Goal: Information Seeking & Learning: Check status

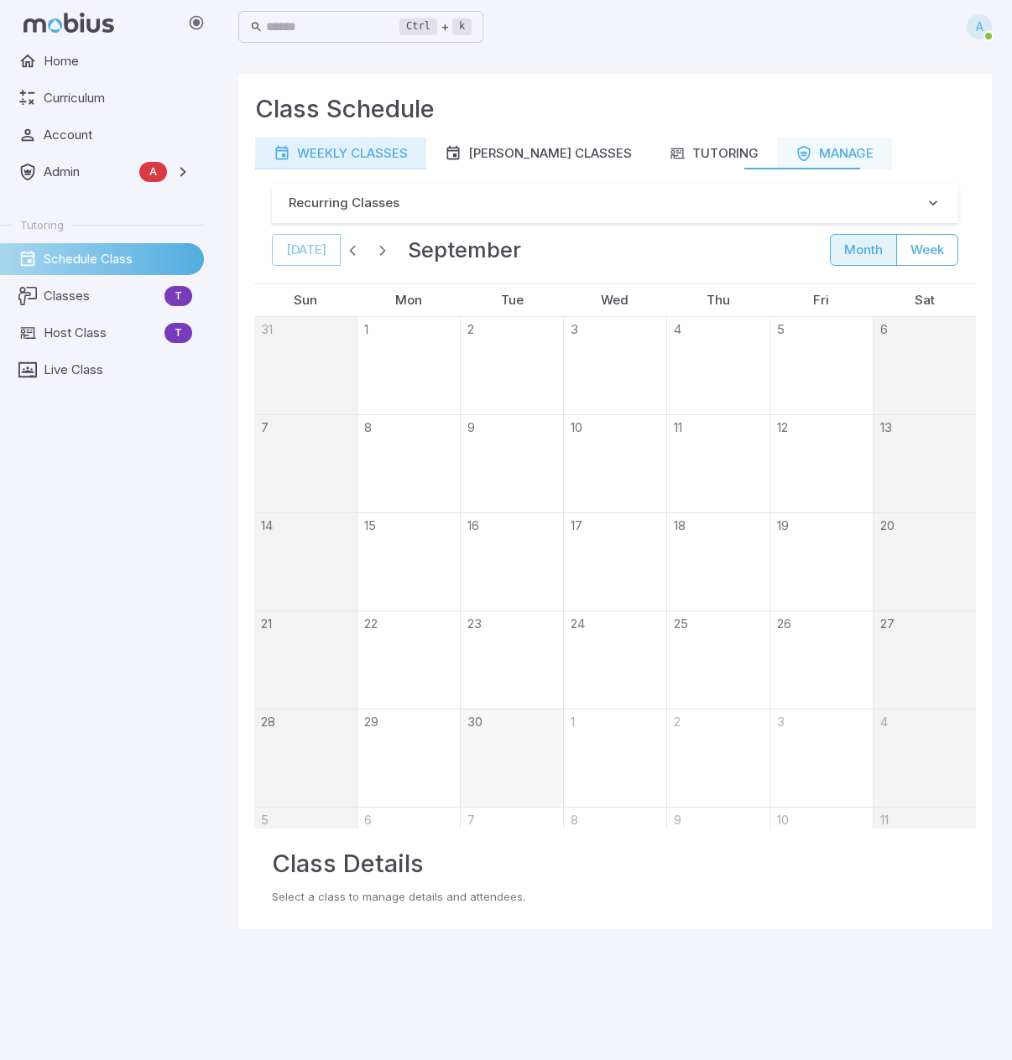
click at [330, 157] on div "Weekly Classes" at bounding box center [340, 153] width 134 height 18
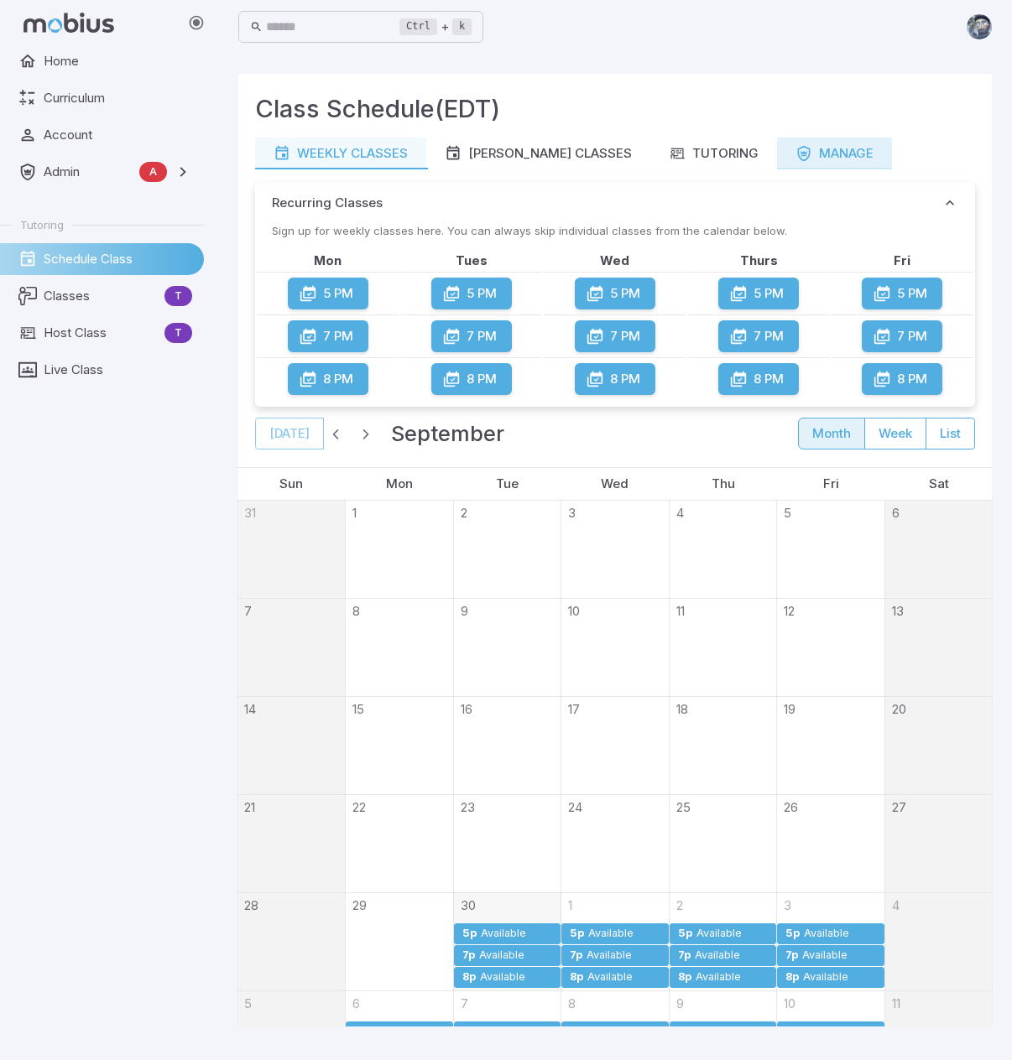
click at [795, 147] on icon "button" at bounding box center [803, 153] width 17 height 17
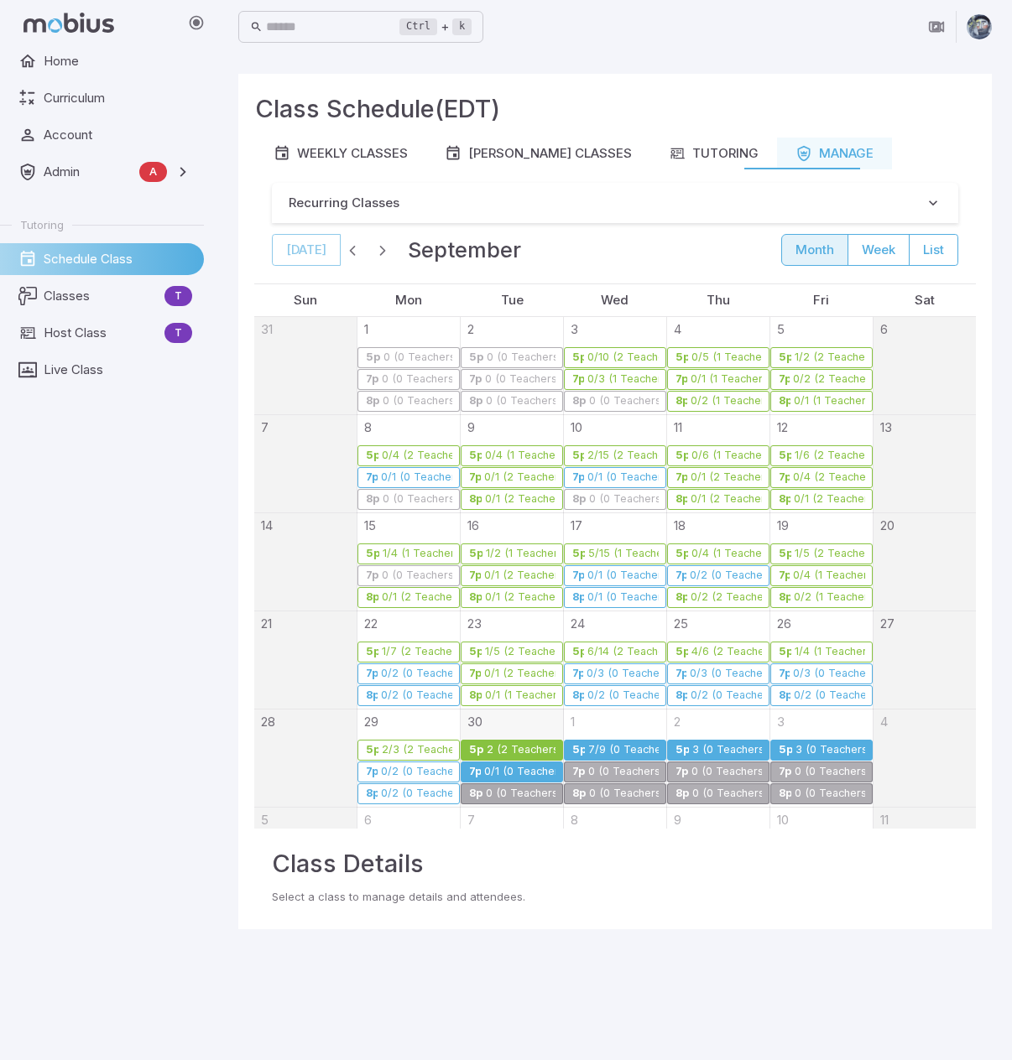
click at [508, 768] on div "0/1 (0 Teachers)" at bounding box center [519, 772] width 72 height 13
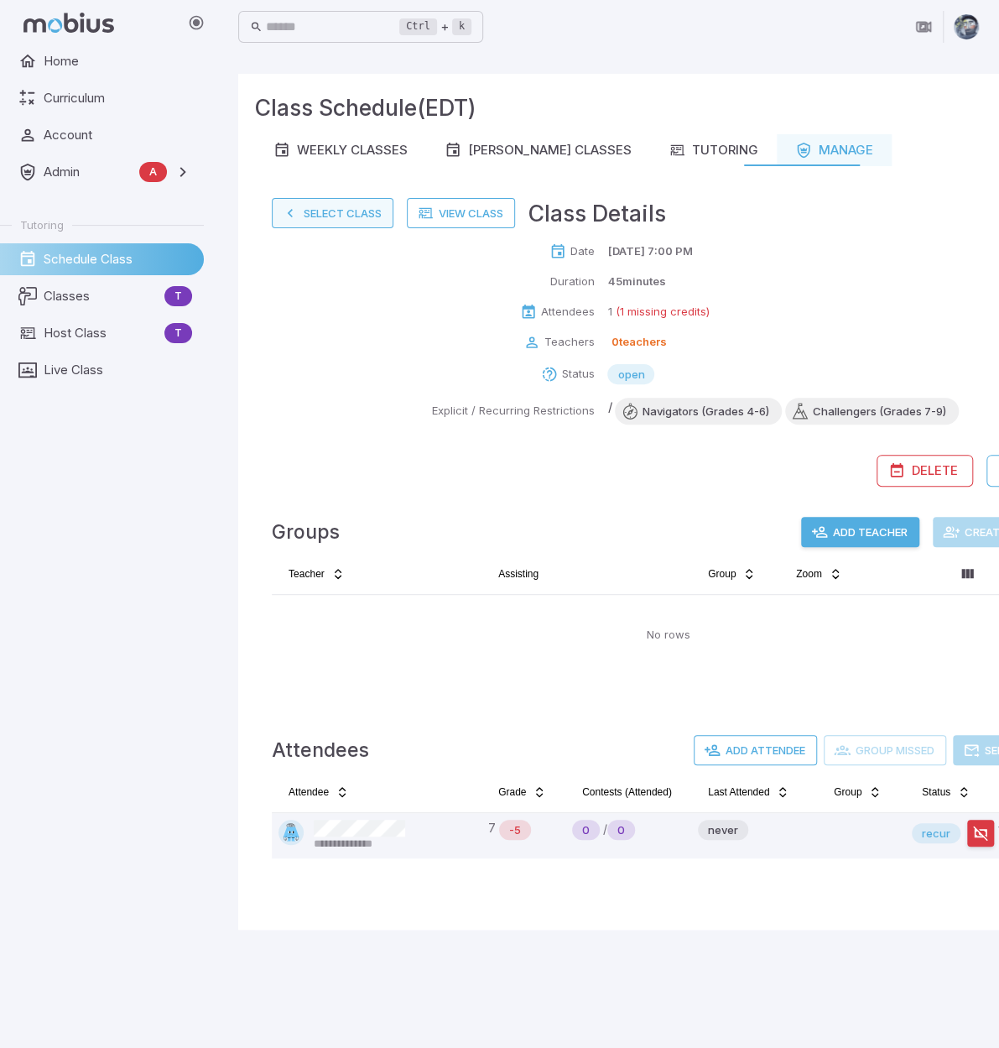
click at [313, 216] on button "Select Class" at bounding box center [333, 213] width 122 height 30
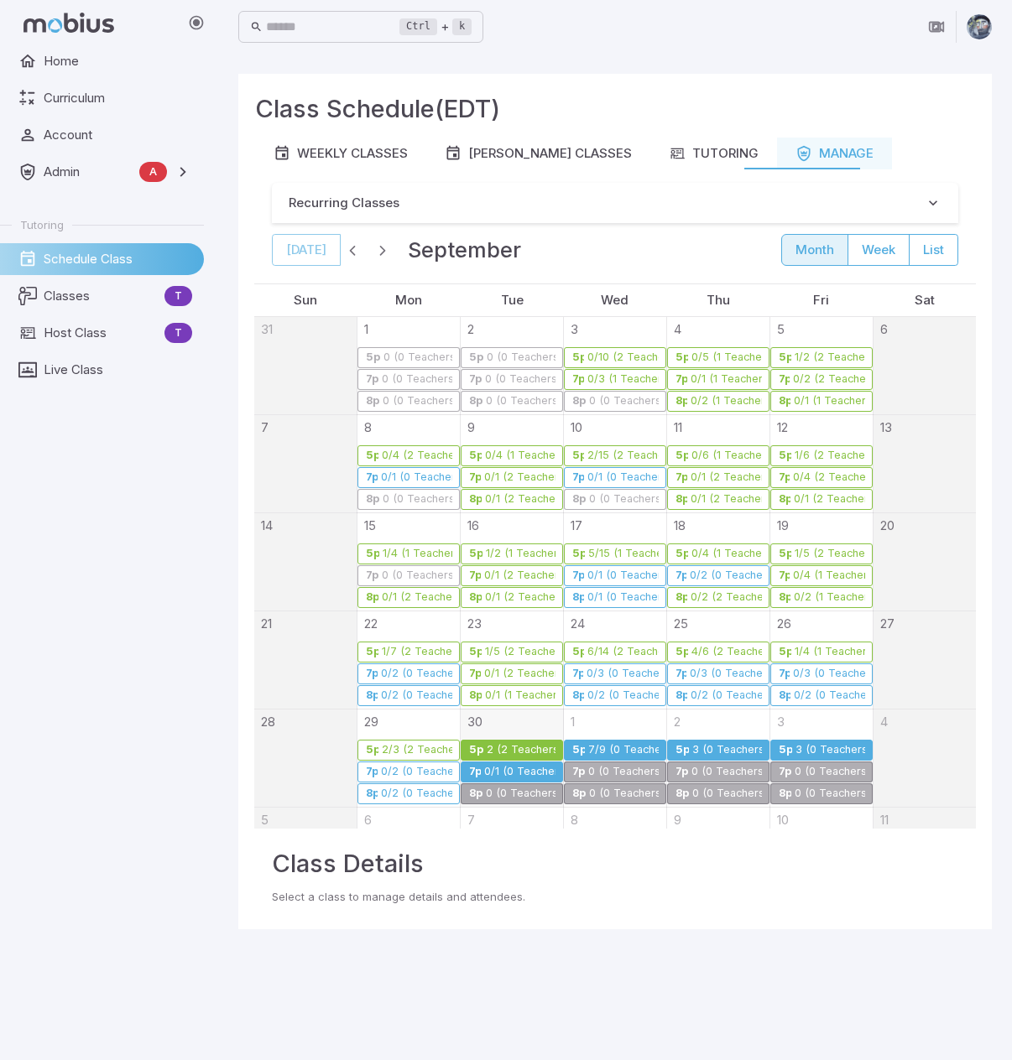
click at [525, 741] on link "5p 2 (2 Teachers)" at bounding box center [512, 750] width 102 height 21
click at [542, 751] on div "2 (2 Teachers)" at bounding box center [521, 750] width 70 height 13
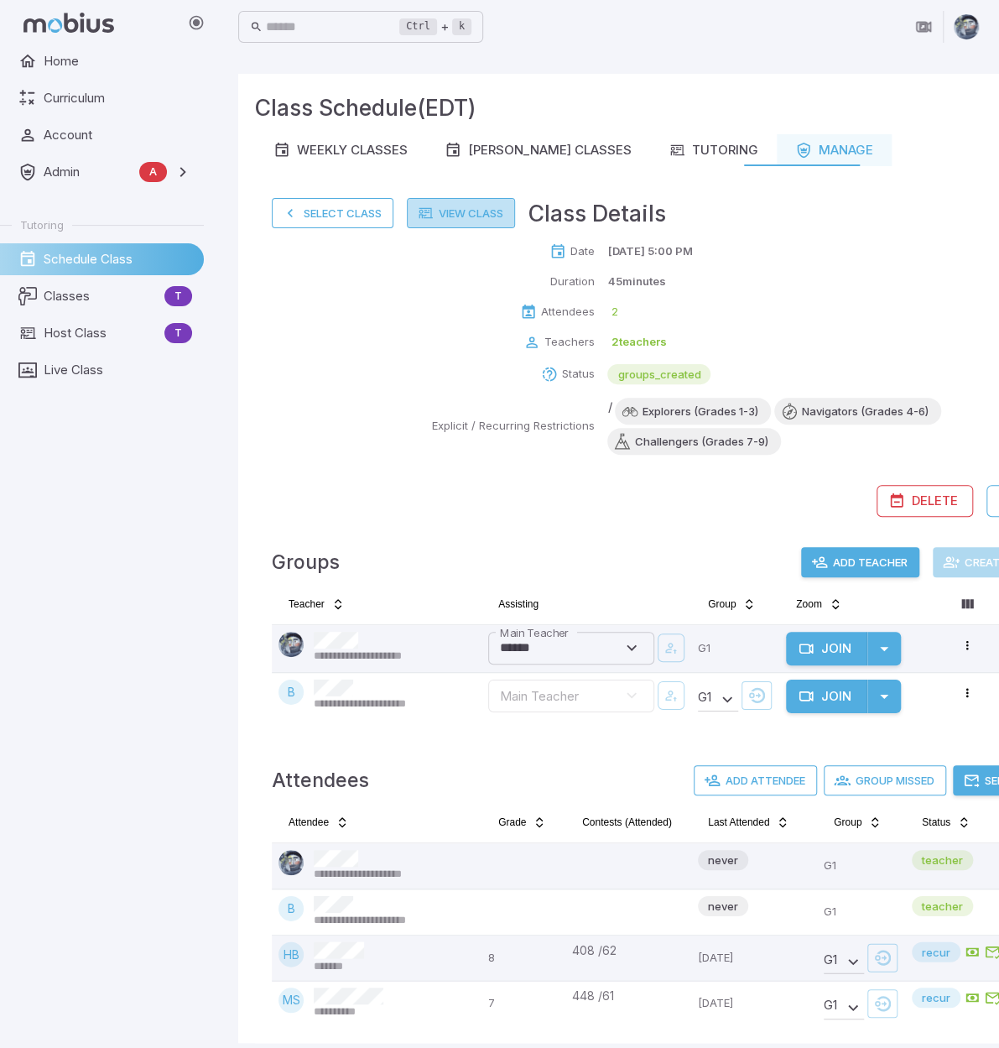
click at [483, 214] on link "View Class" at bounding box center [461, 213] width 108 height 30
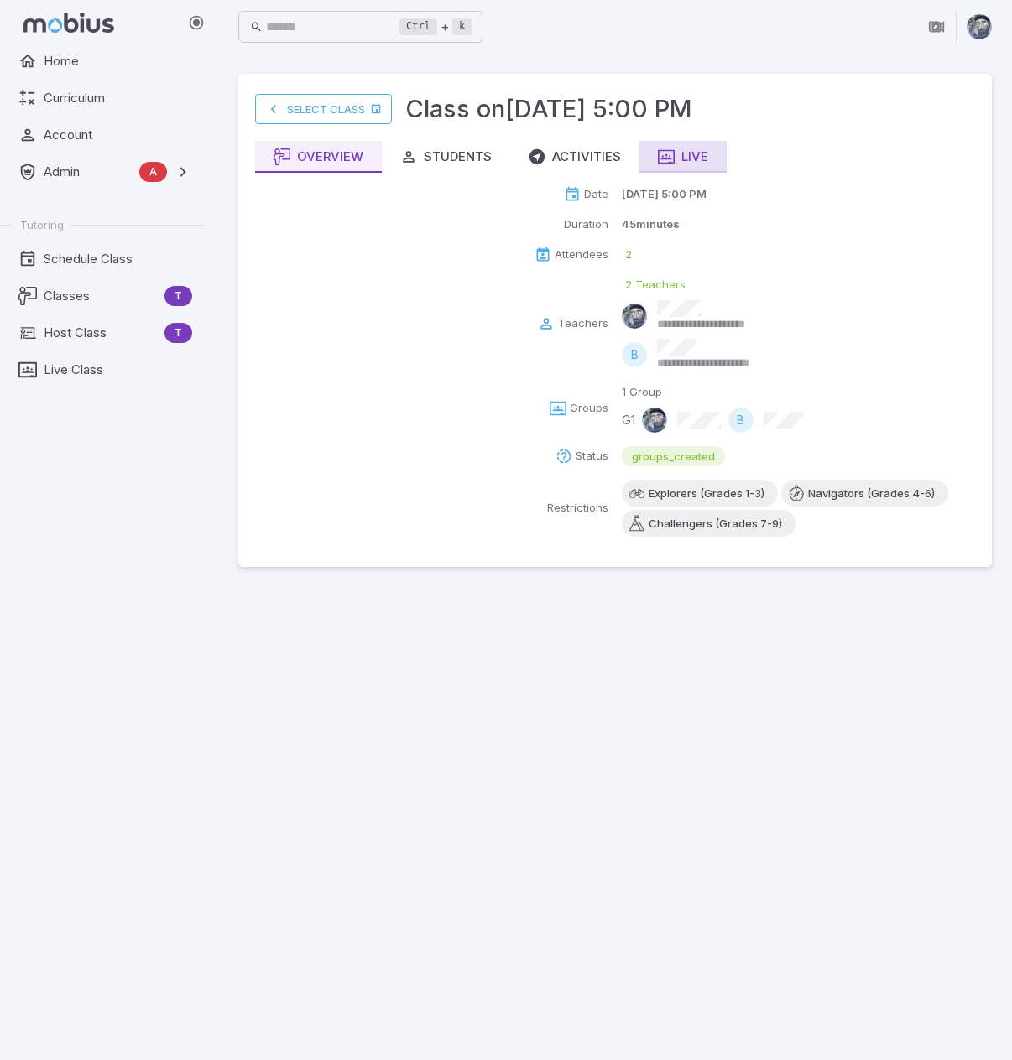
click at [711, 160] on button "Live" at bounding box center [682, 157] width 87 height 32
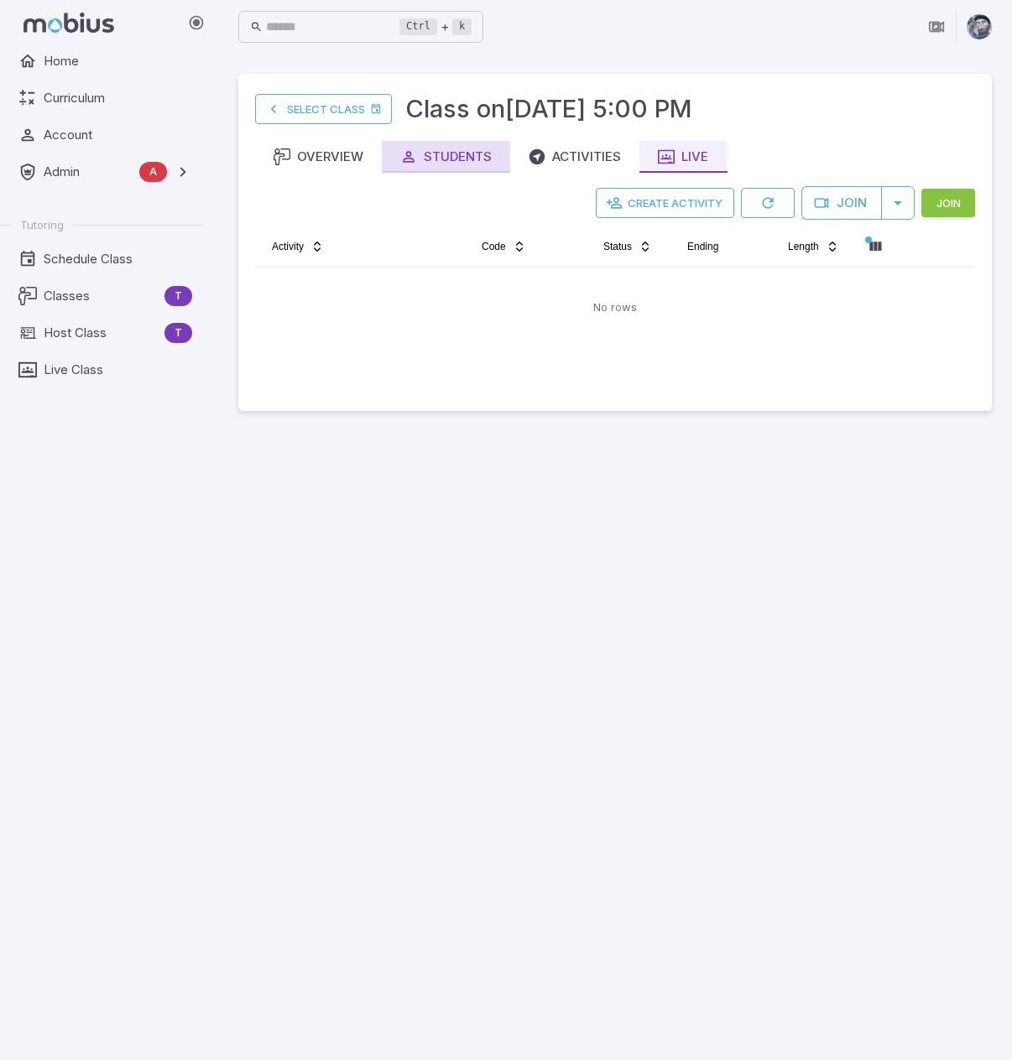
click at [485, 166] on button "Students" at bounding box center [446, 157] width 128 height 32
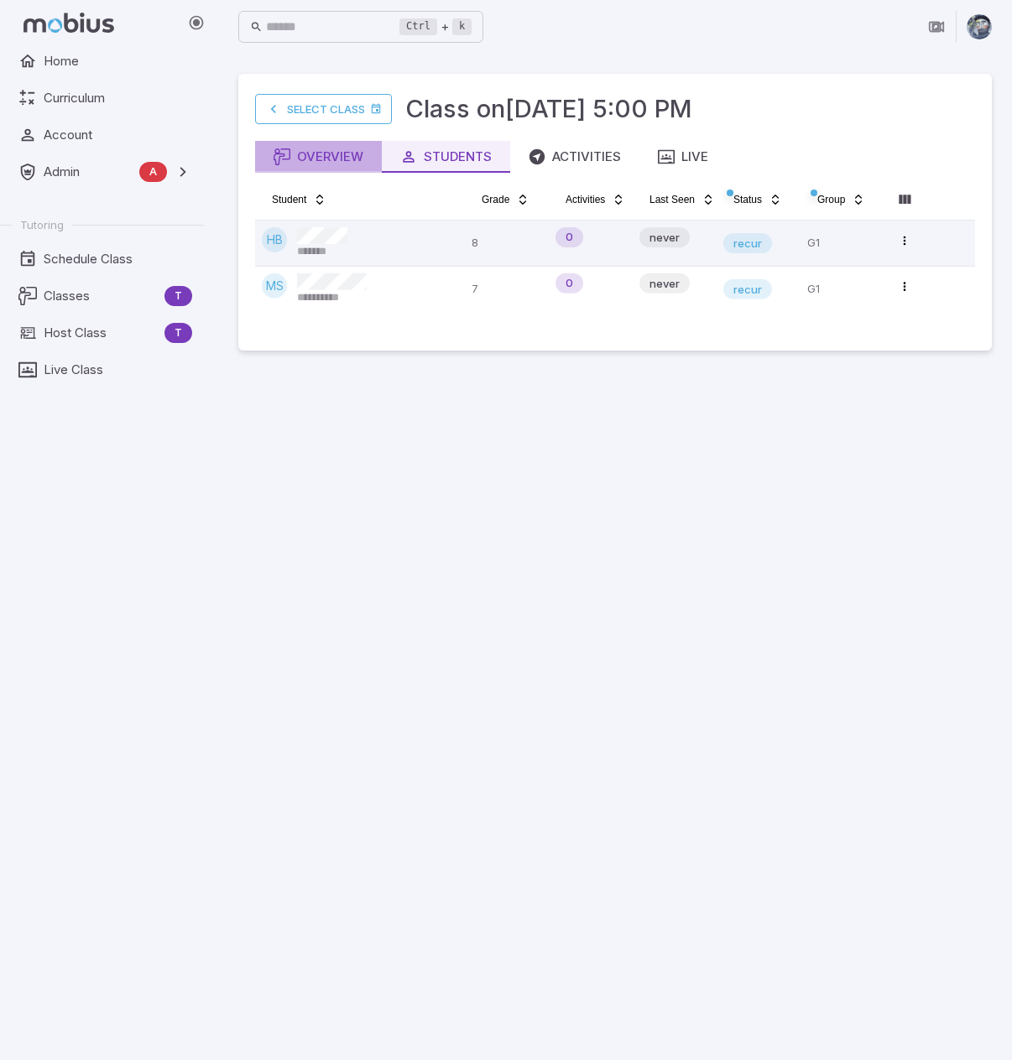
click at [328, 165] on div "Overview" at bounding box center [318, 157] width 90 height 18
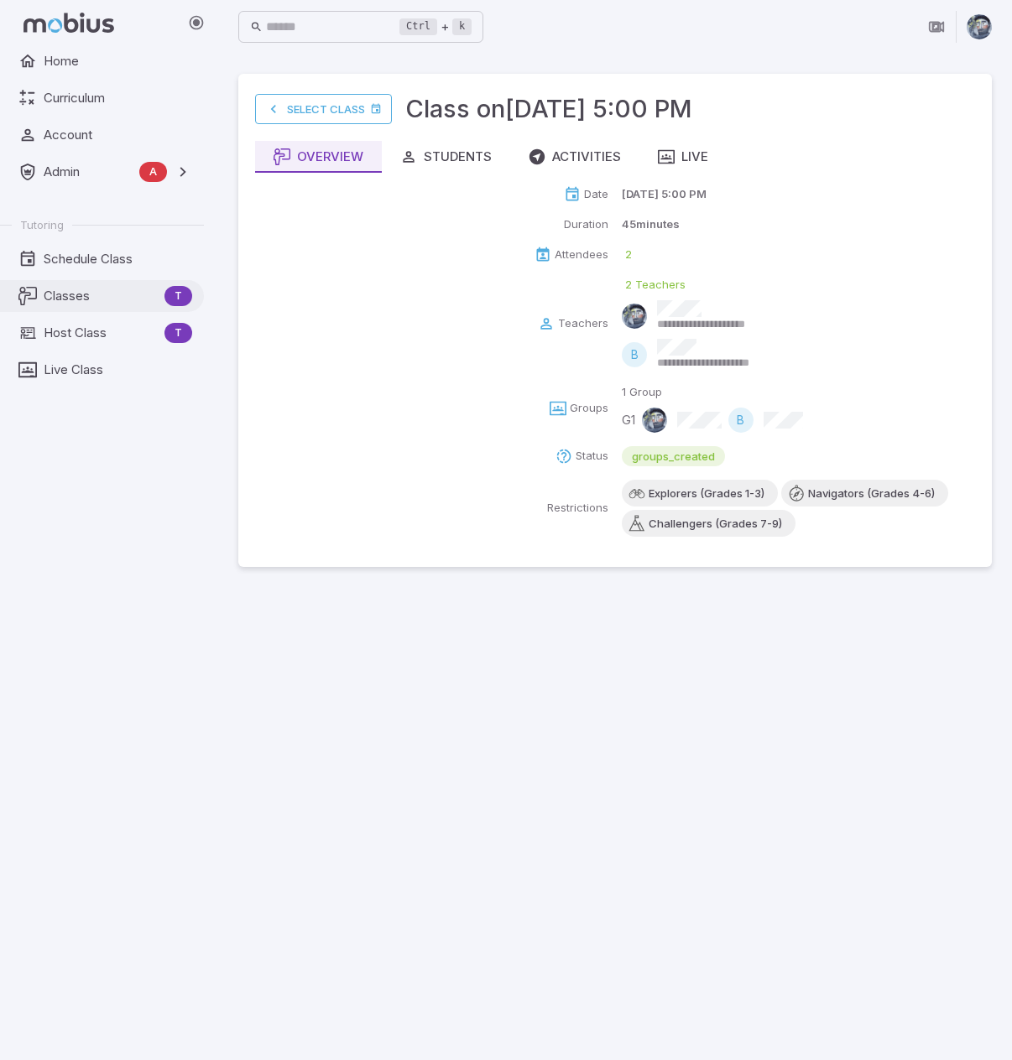
click at [97, 296] on span "Classes" at bounding box center [101, 296] width 114 height 18
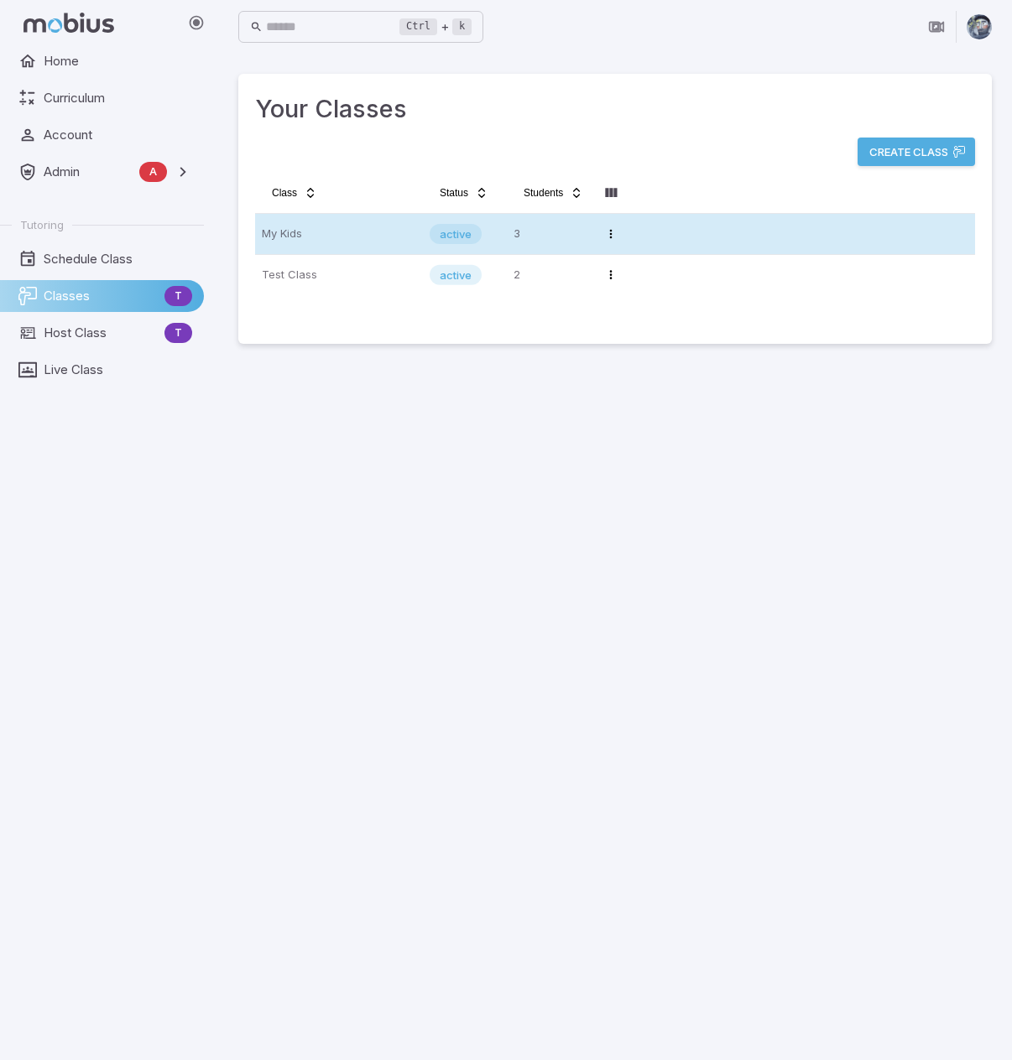
click at [306, 244] on p "My Kids" at bounding box center [339, 234] width 154 height 27
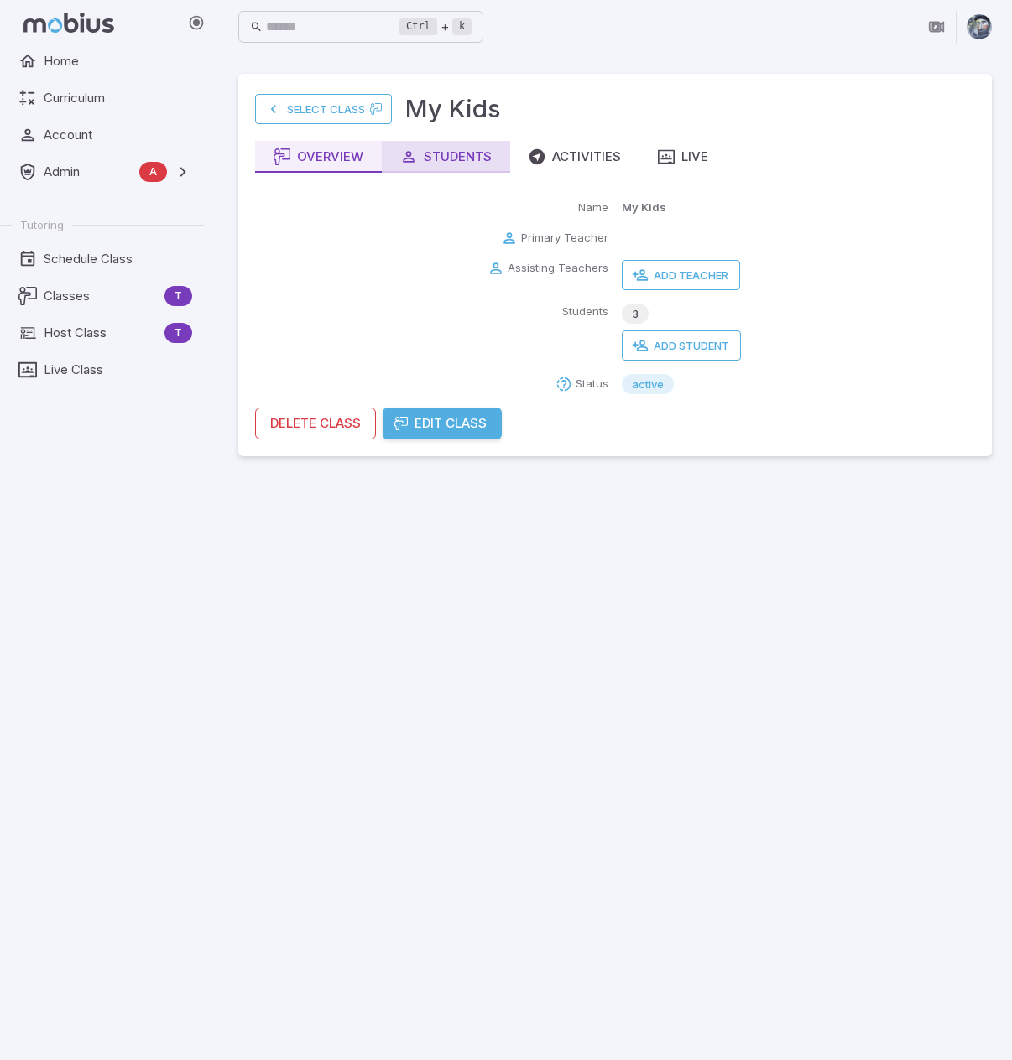
click at [475, 160] on div "Students" at bounding box center [445, 157] width 91 height 18
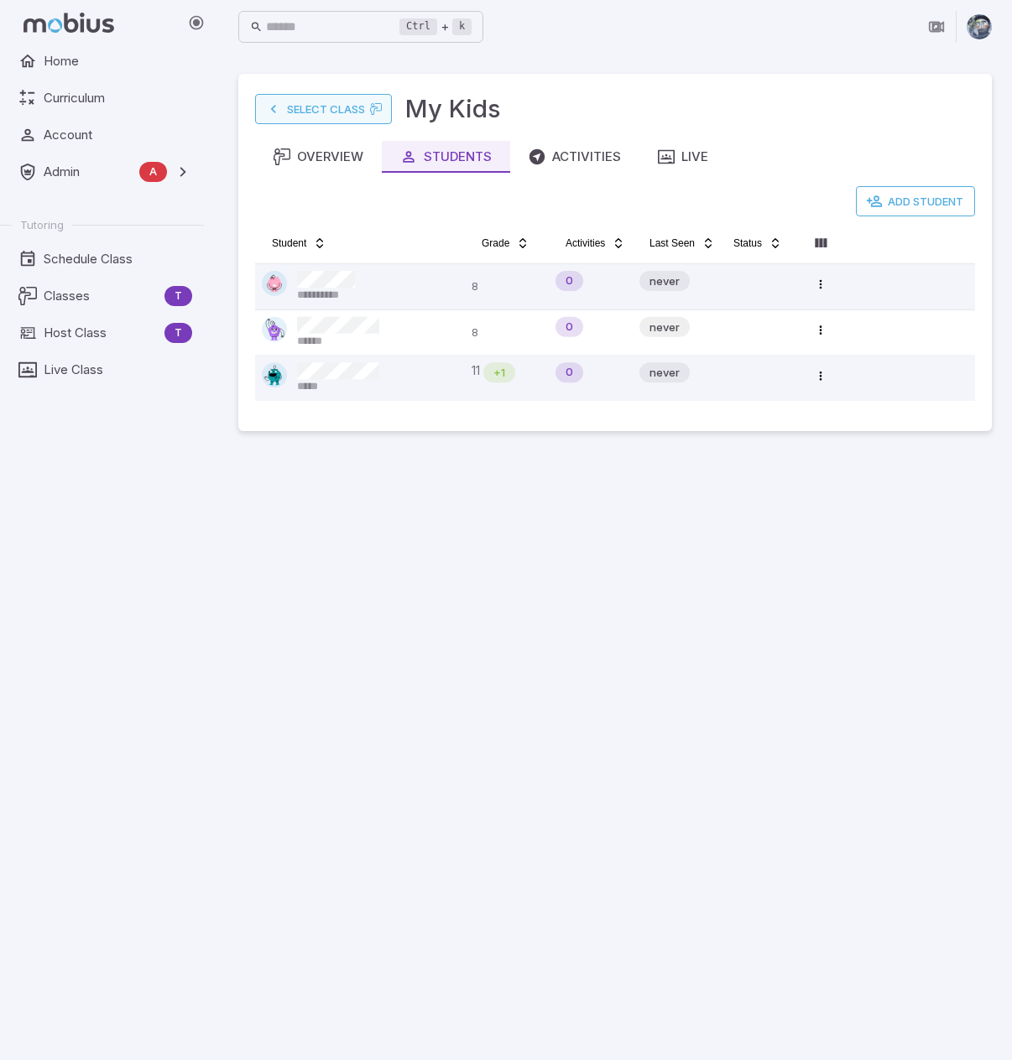
click at [286, 117] on link "Select Class" at bounding box center [323, 109] width 137 height 30
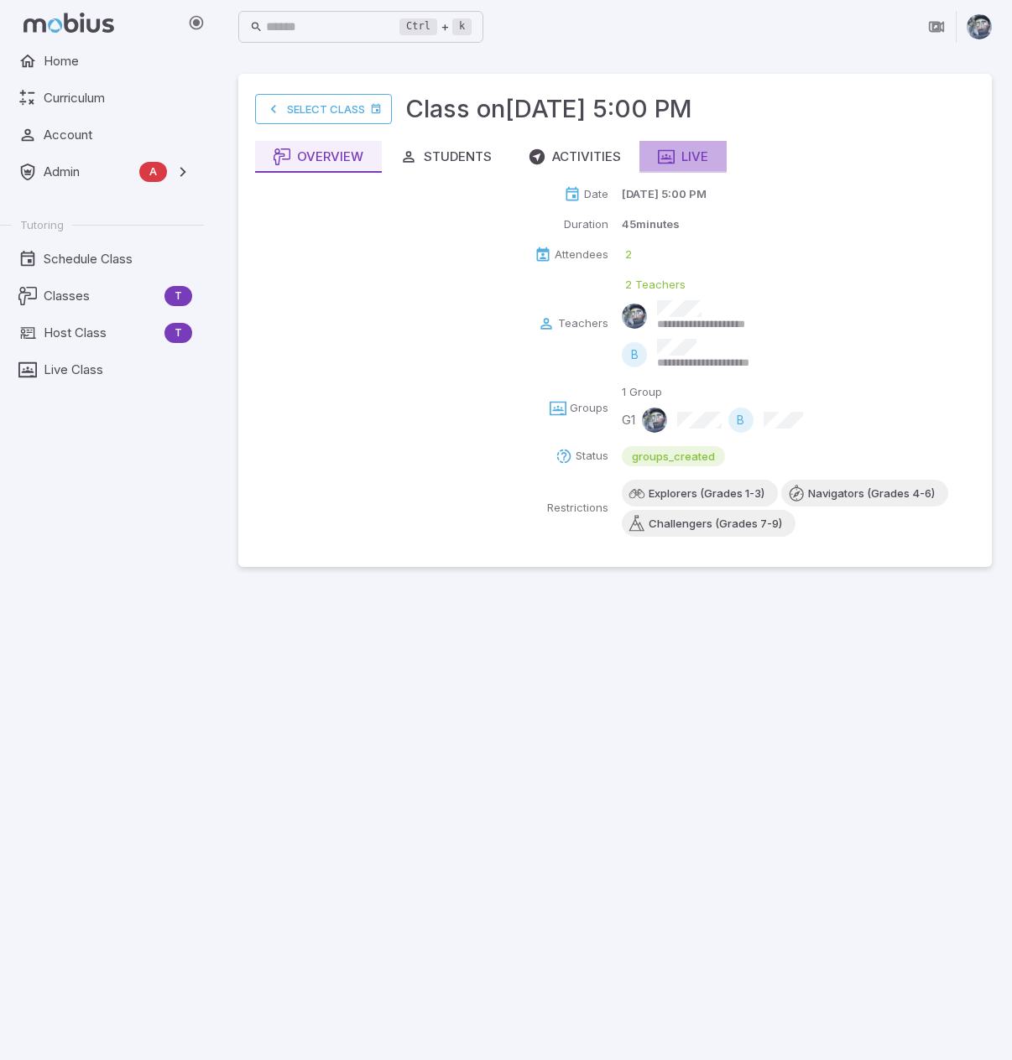
click at [673, 150] on icon "button" at bounding box center [666, 156] width 17 height 17
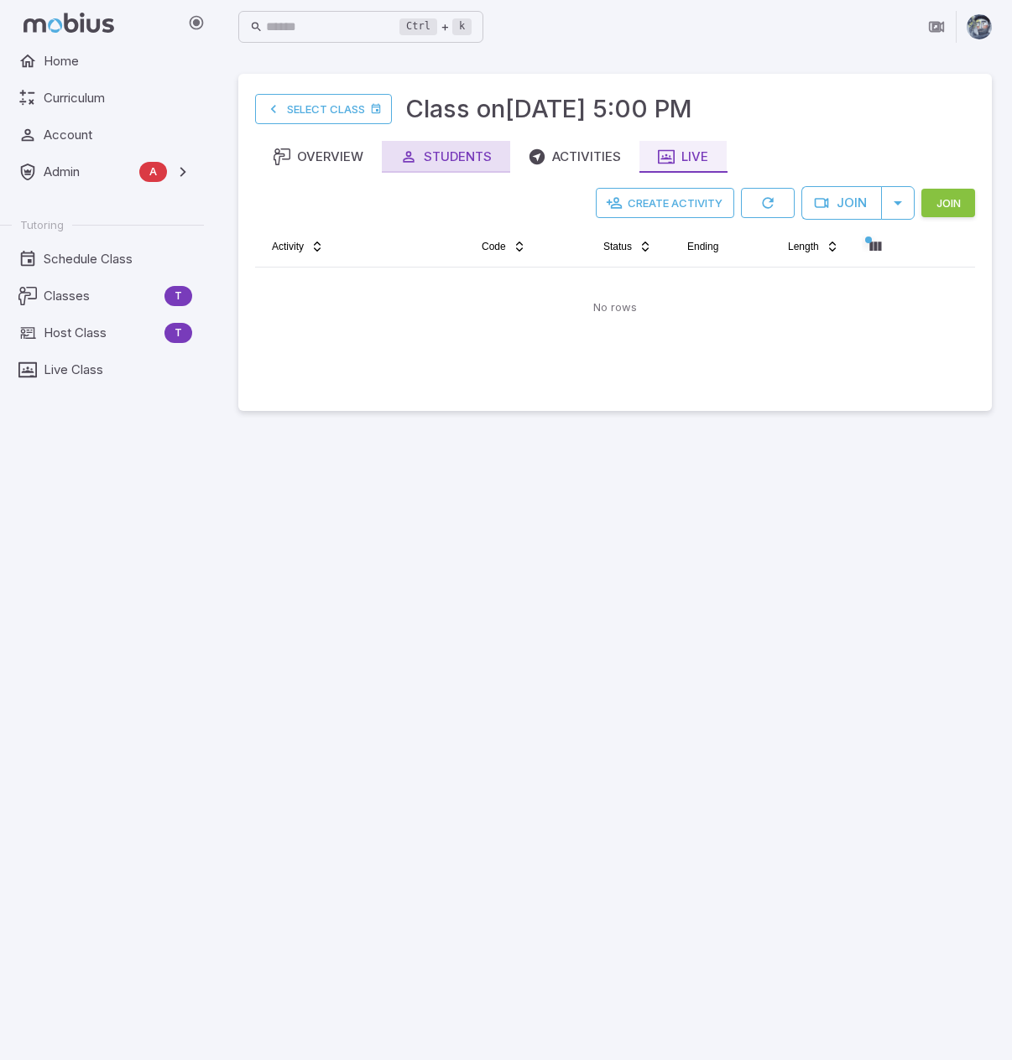
click at [439, 162] on div "Students" at bounding box center [445, 157] width 91 height 18
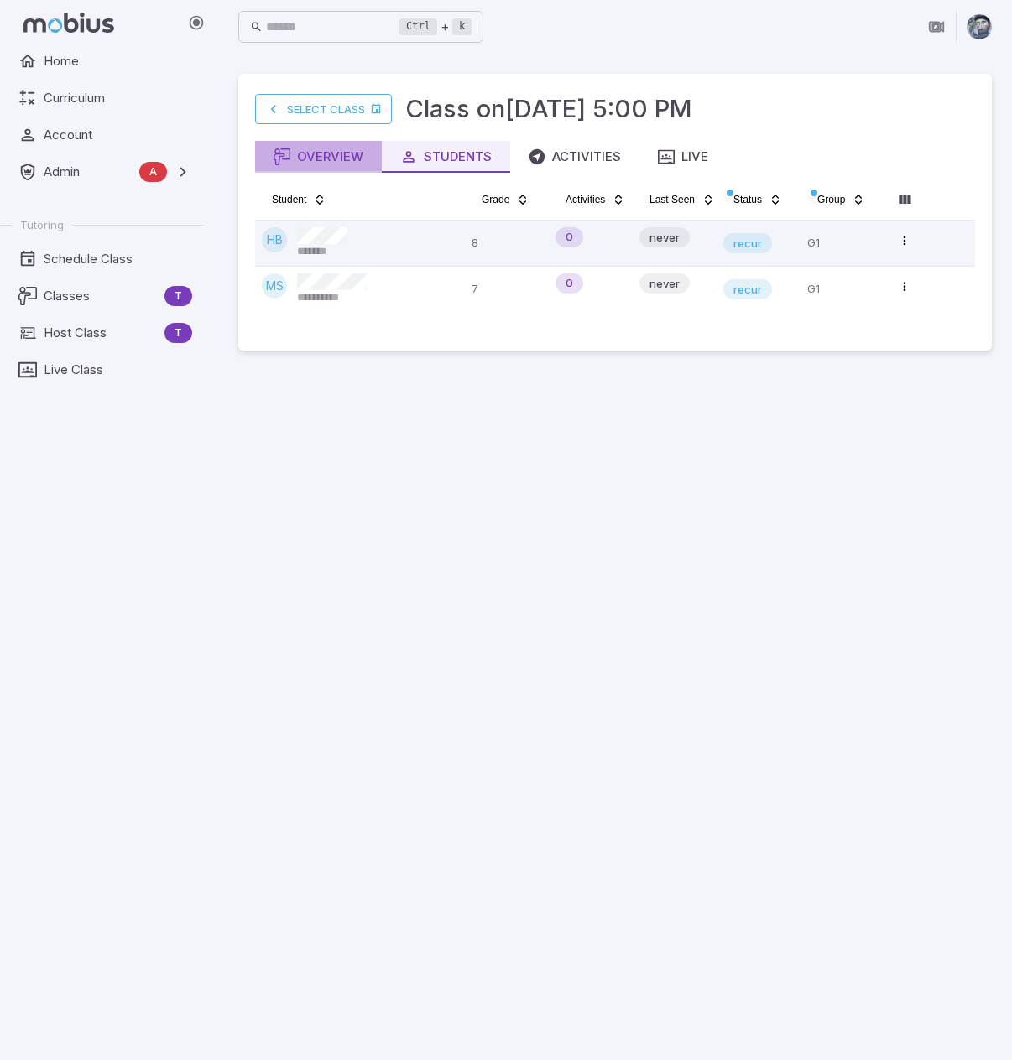
click at [327, 158] on div "Overview" at bounding box center [318, 157] width 90 height 18
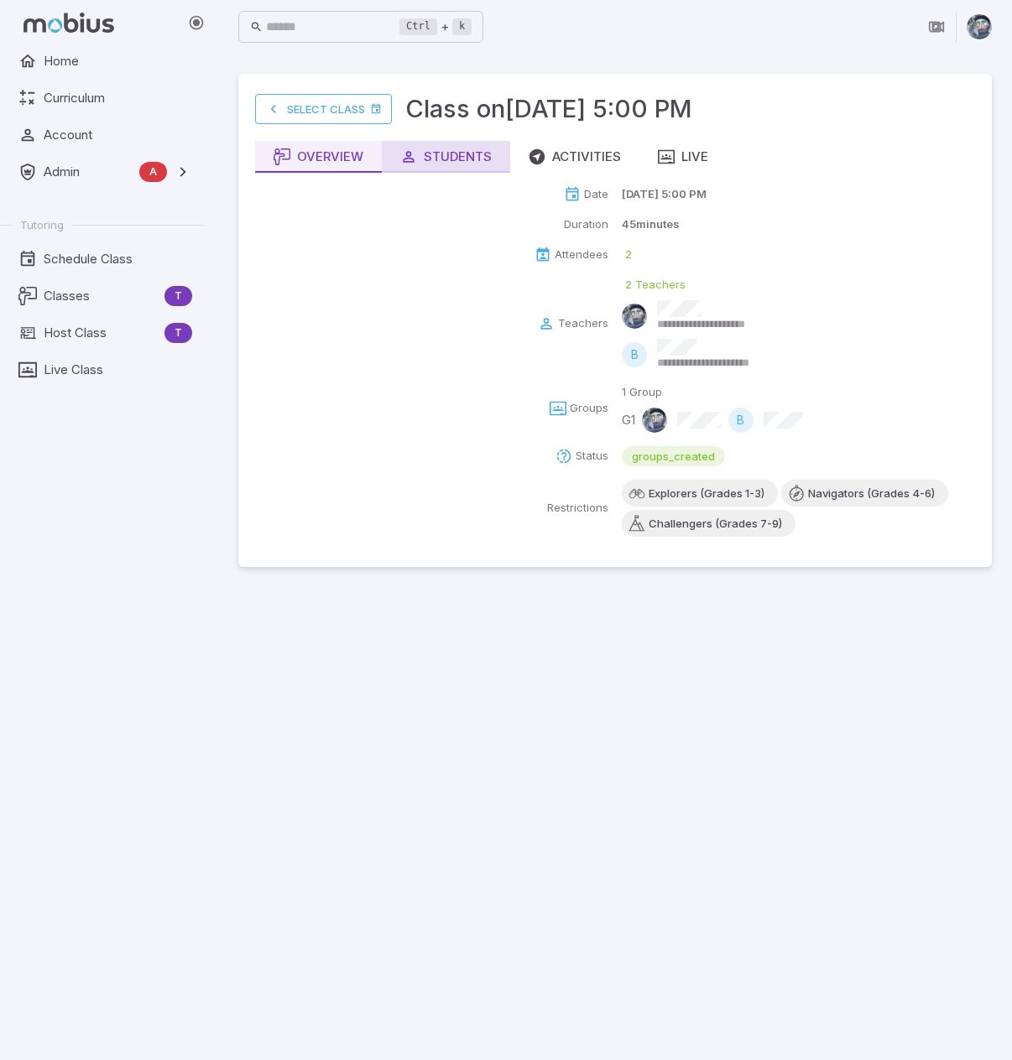
click at [451, 150] on div "Students" at bounding box center [445, 157] width 91 height 18
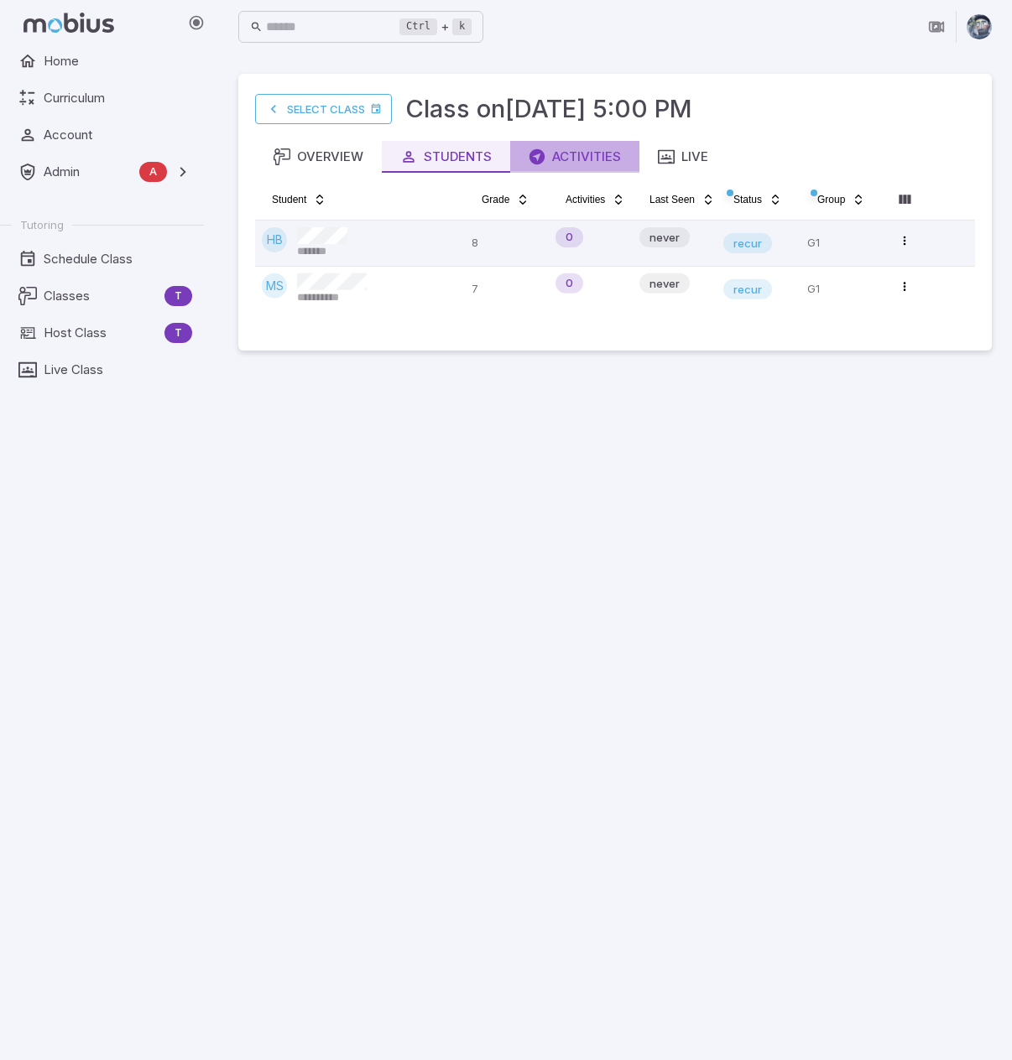
click at [568, 157] on div "Activities" at bounding box center [575, 157] width 92 height 18
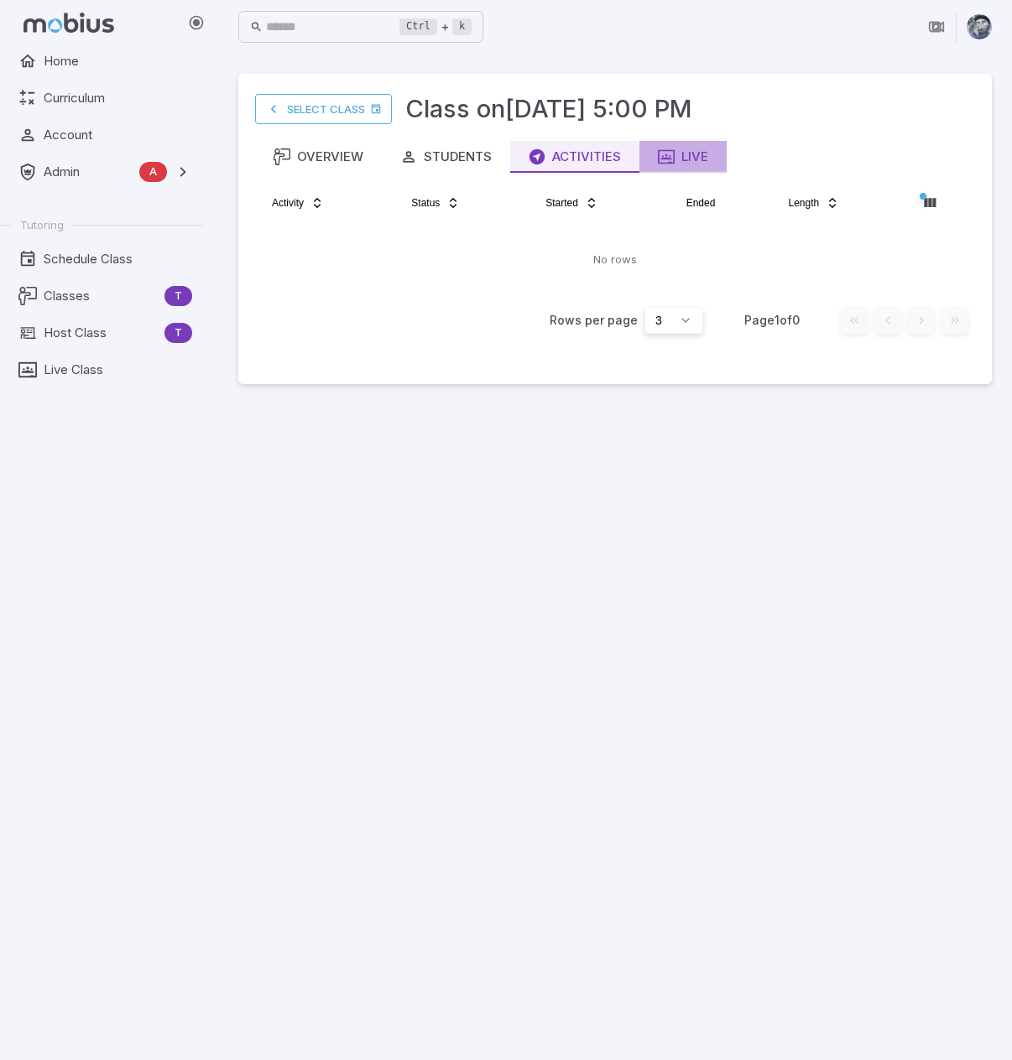
click at [673, 154] on icon "button" at bounding box center [666, 156] width 17 height 17
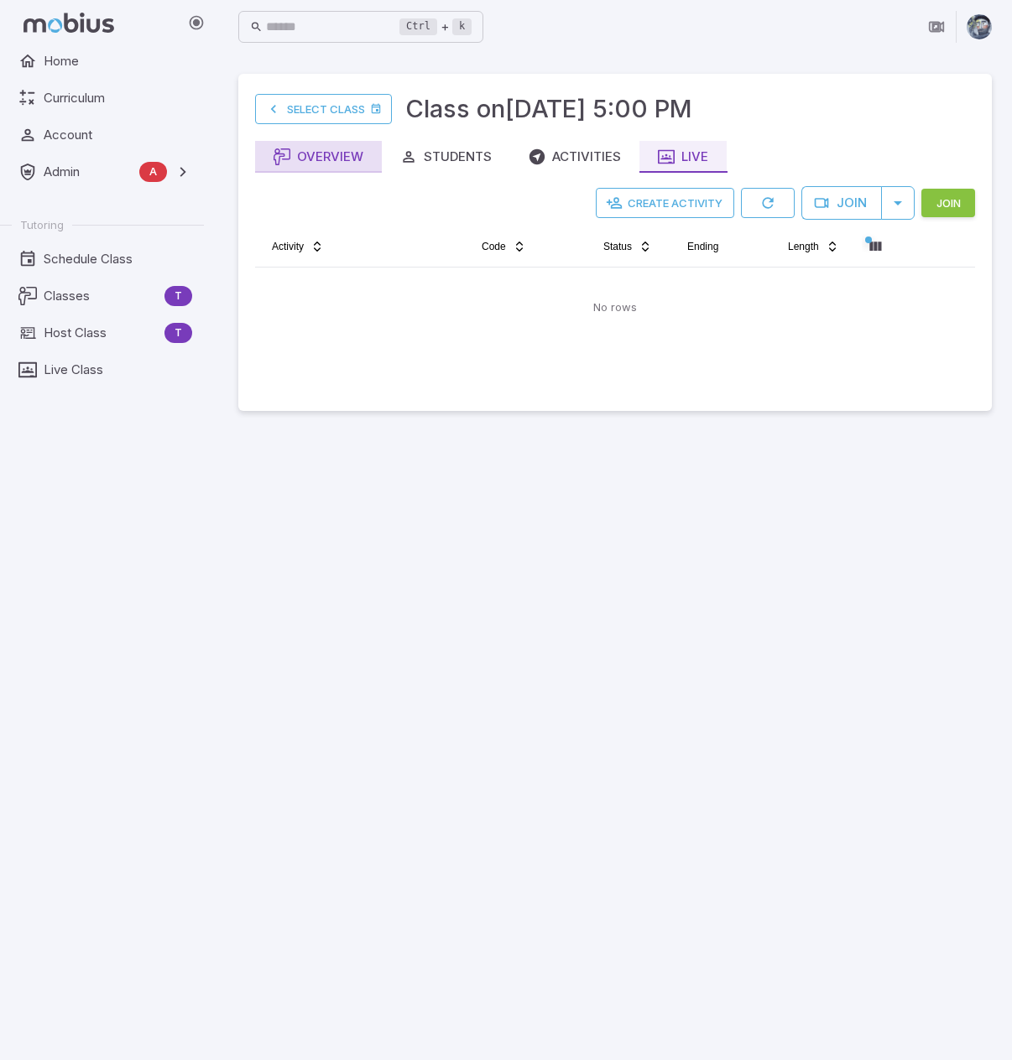
click at [326, 164] on div "Overview" at bounding box center [318, 157] width 90 height 18
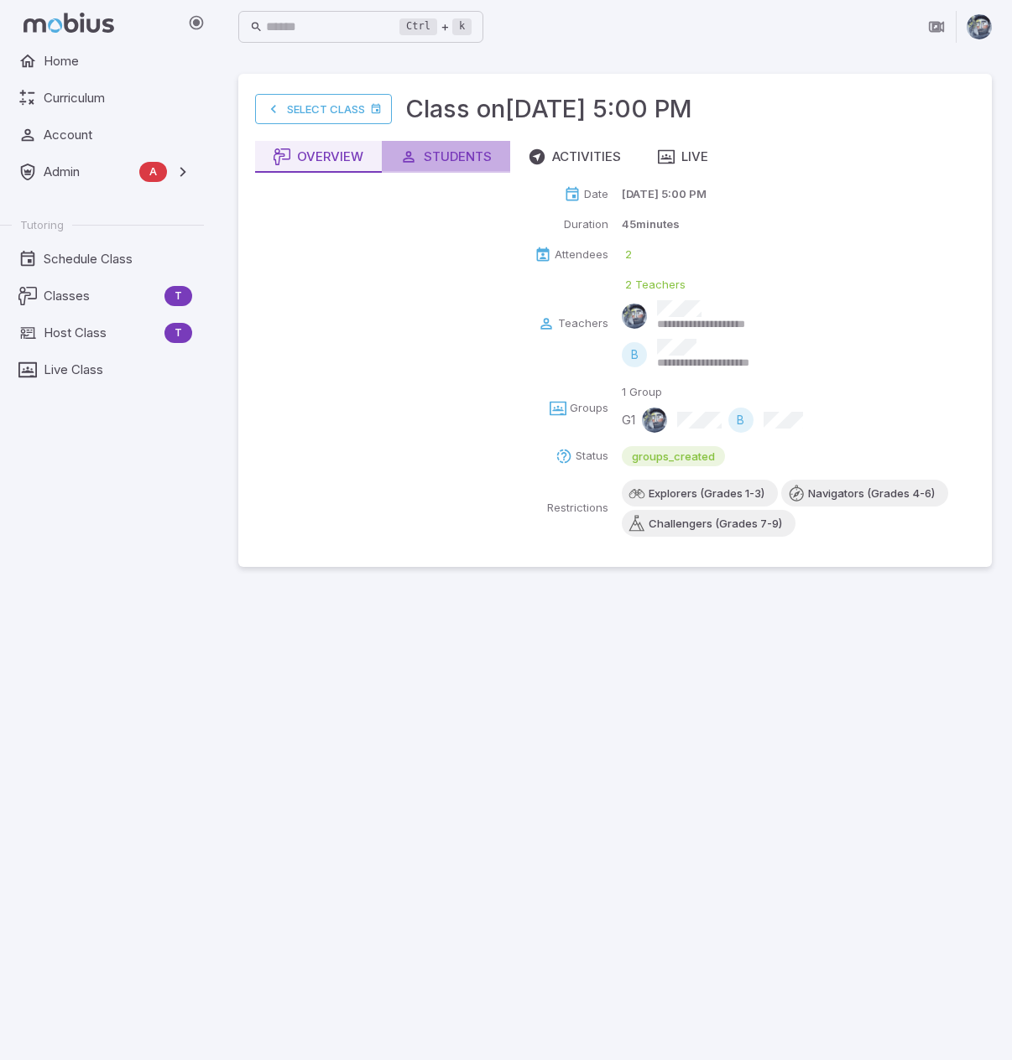
click at [455, 158] on div "Students" at bounding box center [445, 157] width 91 height 18
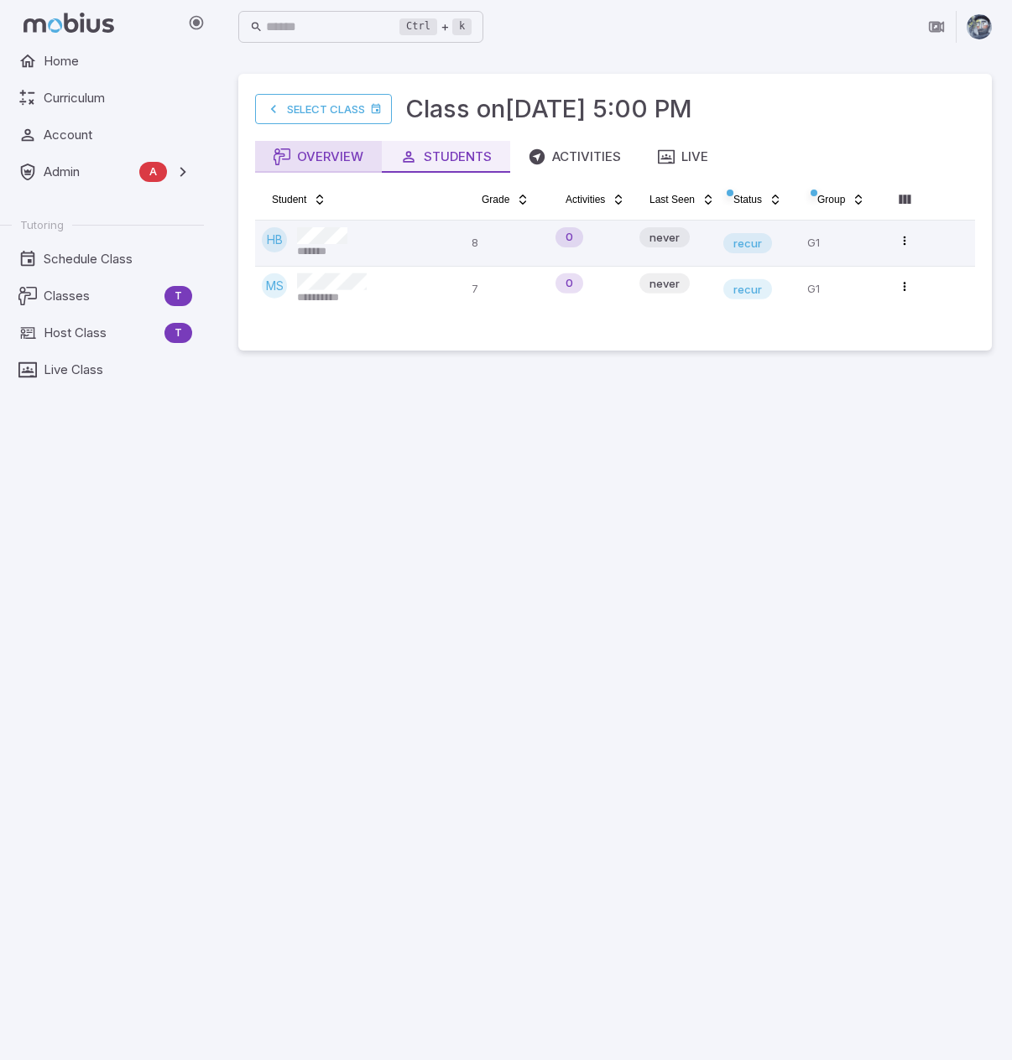
click at [302, 154] on div "Overview" at bounding box center [318, 157] width 90 height 18
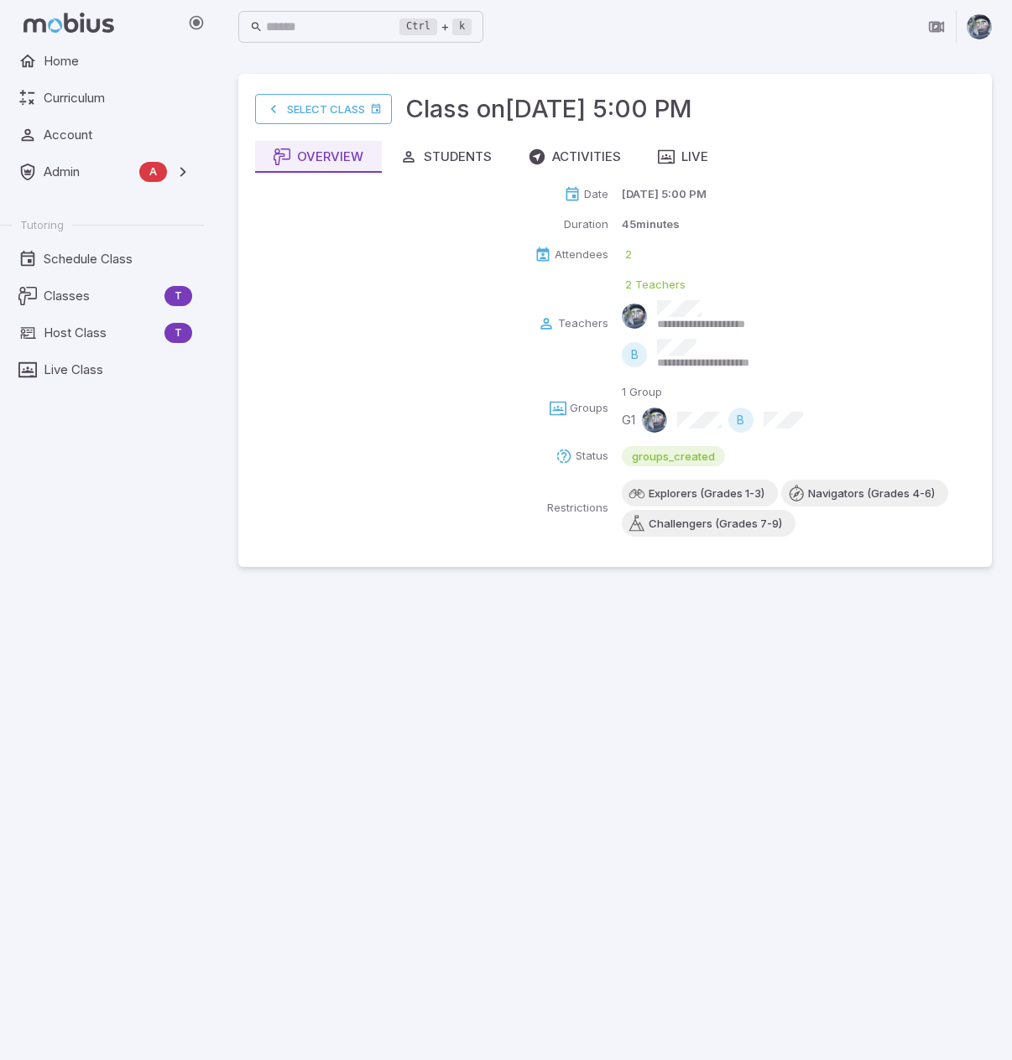
click at [477, 779] on main "**********" at bounding box center [615, 557] width 794 height 1007
click at [699, 159] on div "Live" at bounding box center [683, 157] width 50 height 18
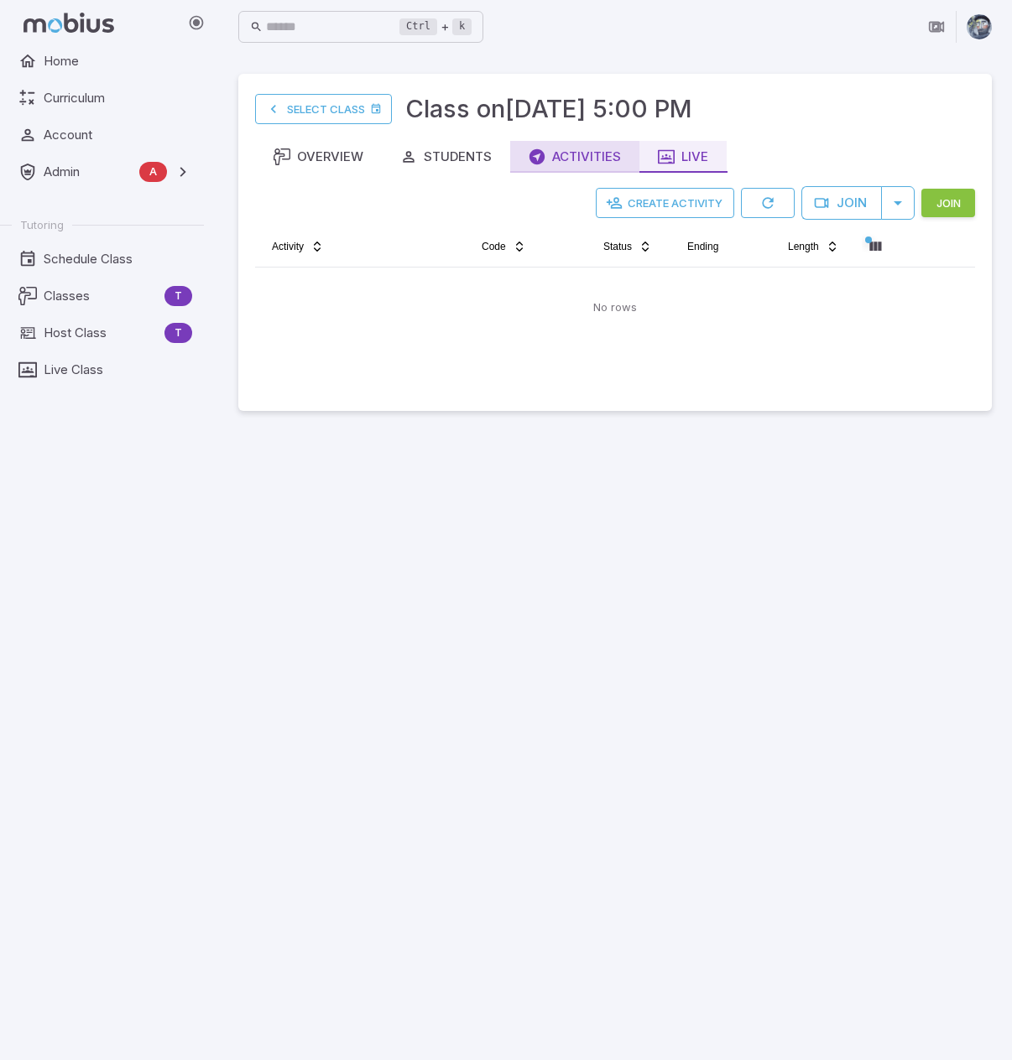
click at [594, 155] on div "Activities" at bounding box center [575, 157] width 92 height 18
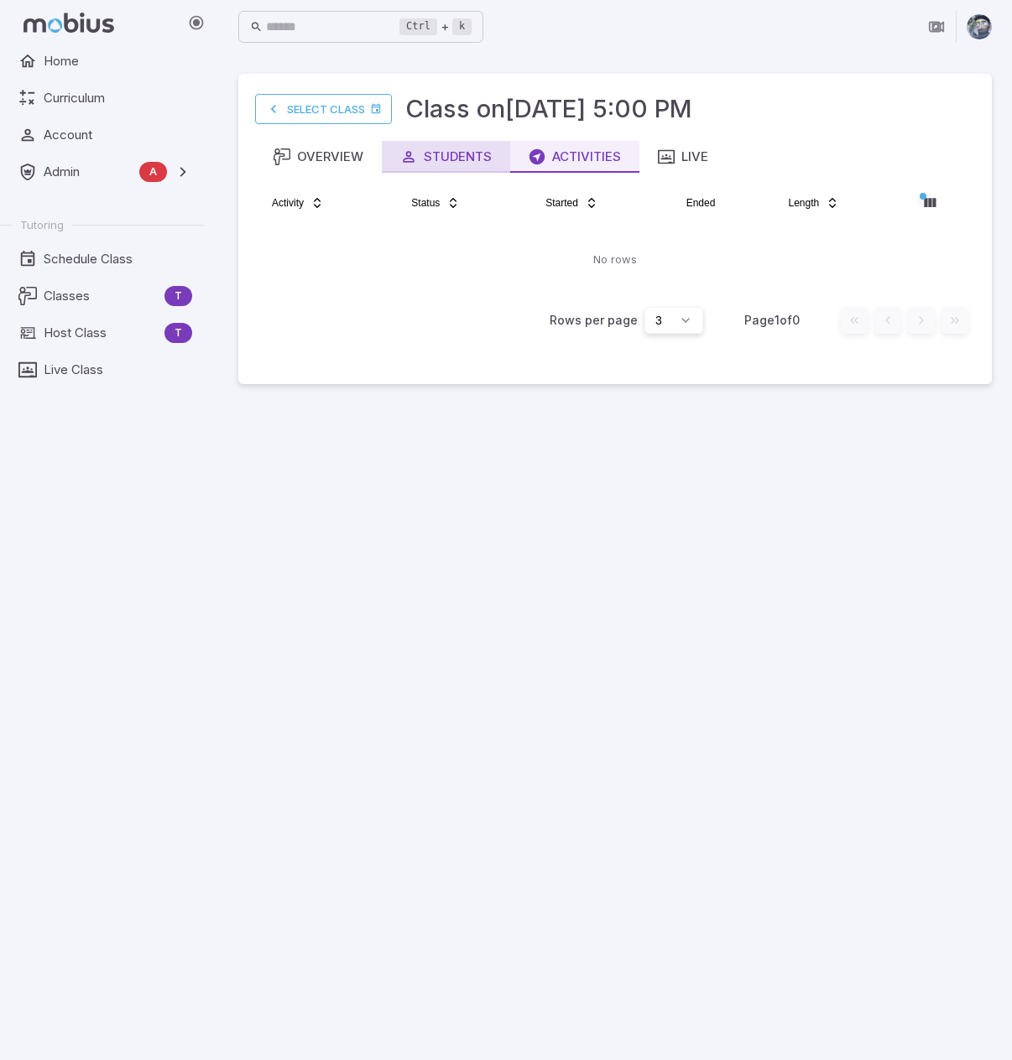
click at [400, 162] on icon "button" at bounding box center [408, 156] width 17 height 17
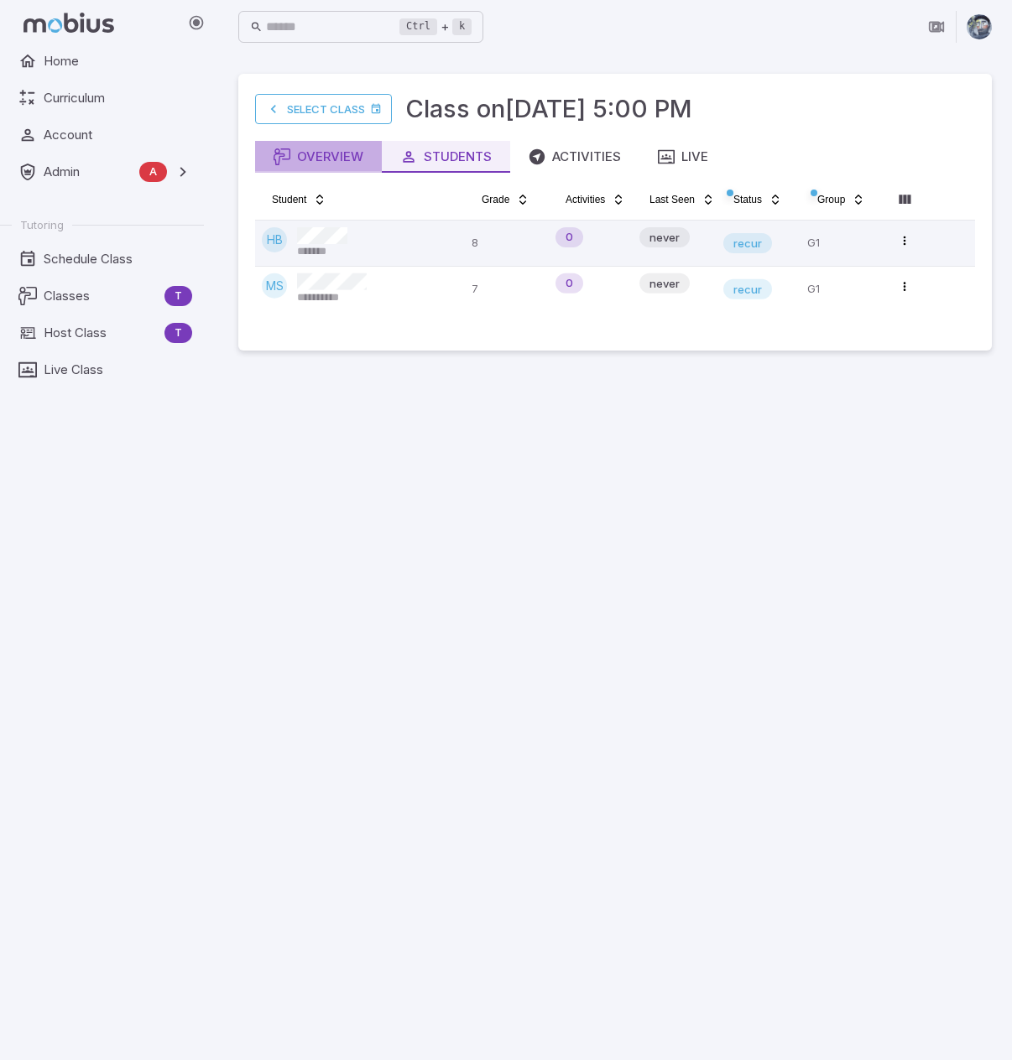
click at [281, 151] on icon "button" at bounding box center [281, 156] width 17 height 17
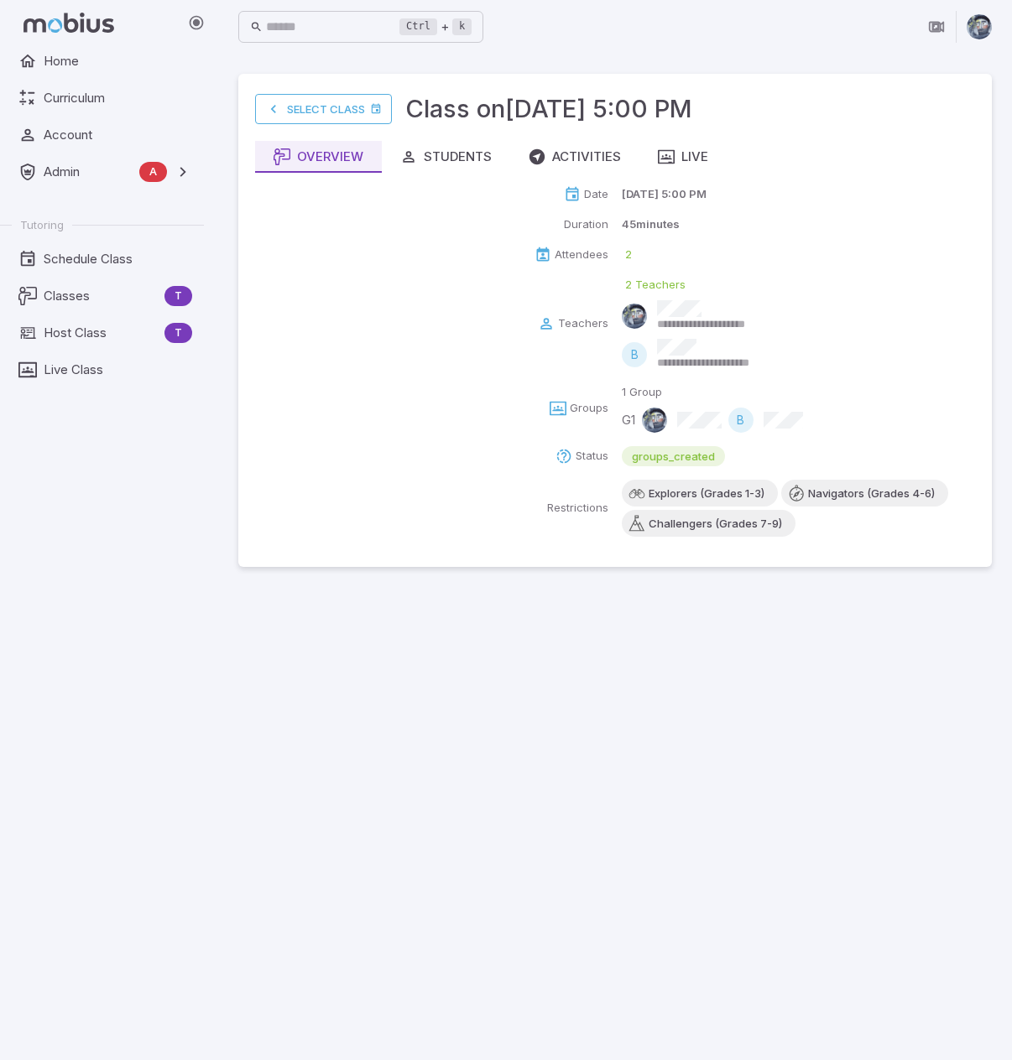
click at [29, 628] on div "Home Curriculum Account Admin A Accounts Finance Testing Tutoring Schedule Clas…" at bounding box center [108, 552] width 217 height 1015
click at [685, 154] on div "Live" at bounding box center [683, 157] width 50 height 18
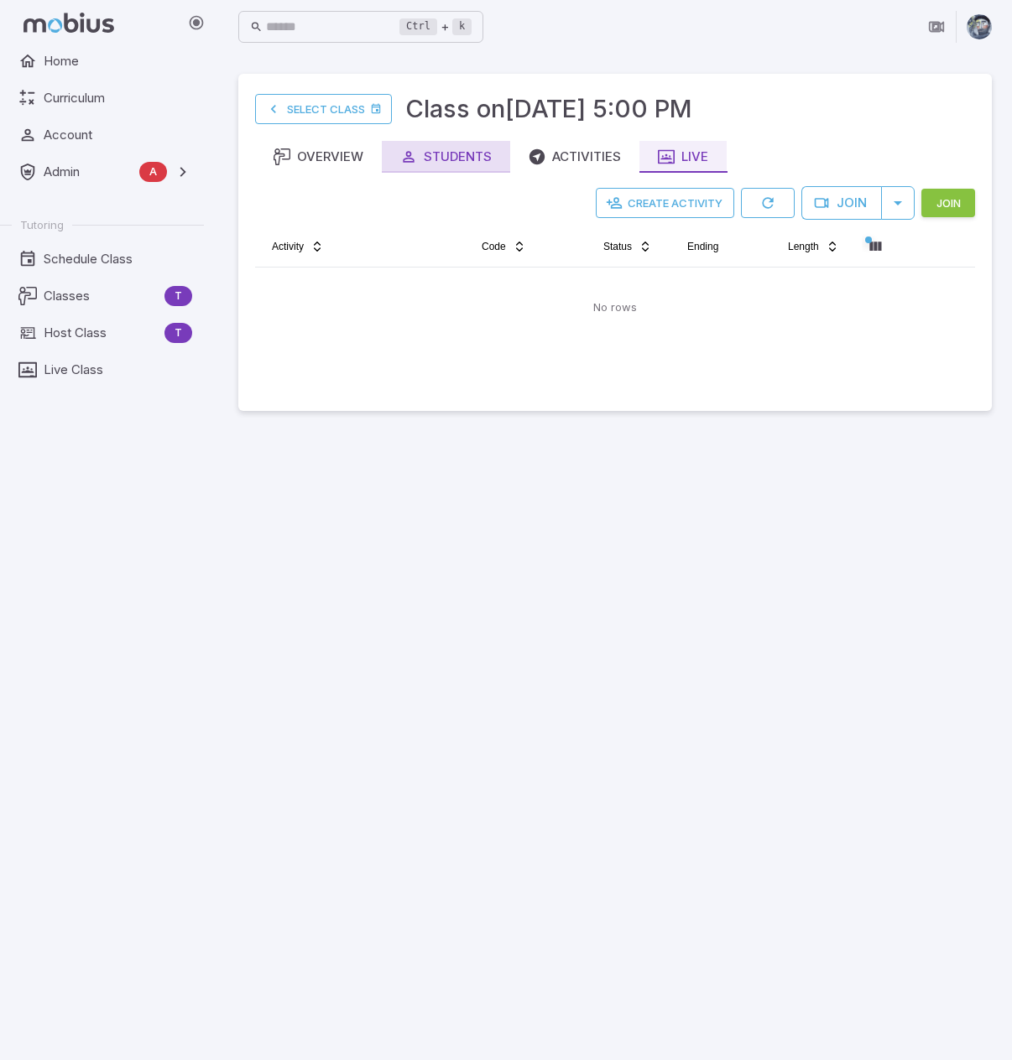
click at [468, 146] on button "Students" at bounding box center [446, 157] width 128 height 32
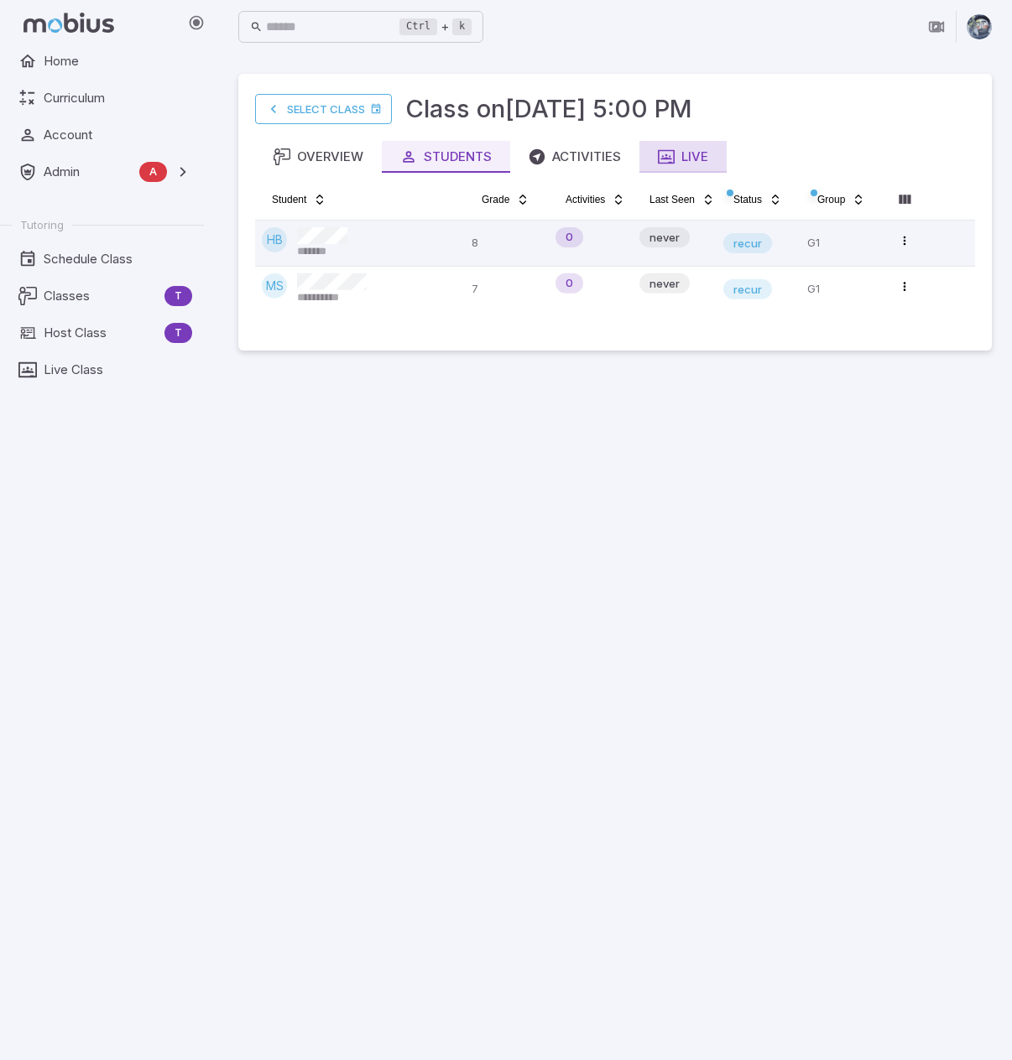
click at [675, 160] on icon "button" at bounding box center [666, 156] width 17 height 17
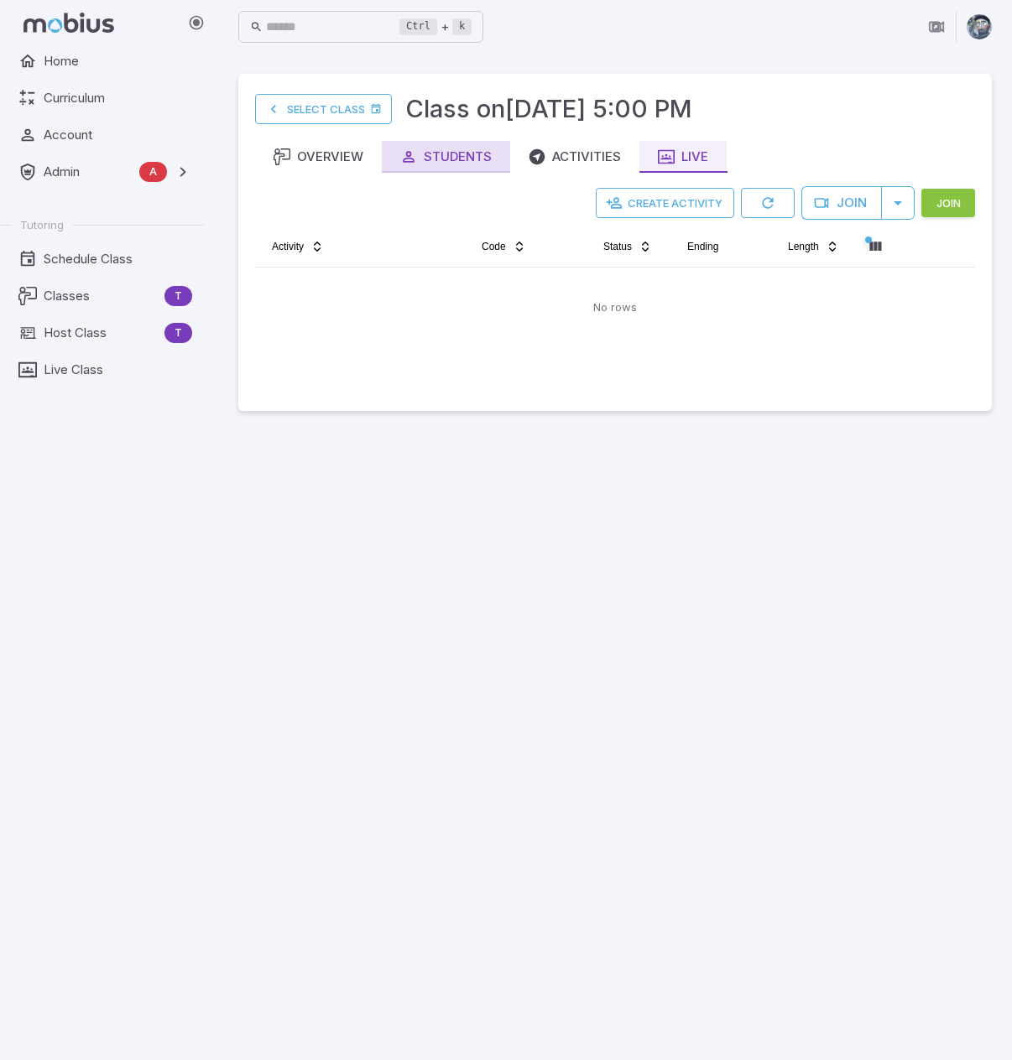
click at [493, 156] on button "Students" at bounding box center [446, 157] width 128 height 32
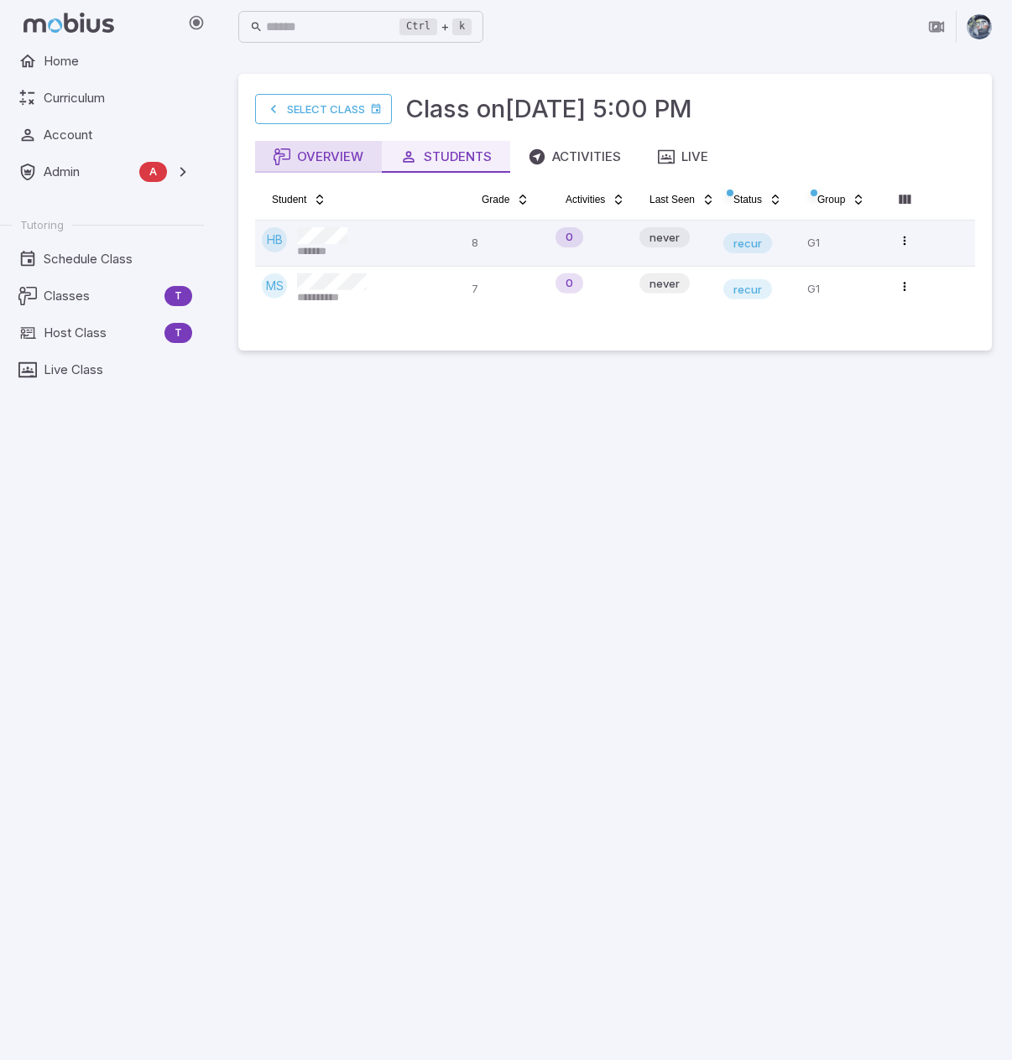
drag, startPoint x: 322, startPoint y: 158, endPoint x: 356, endPoint y: 152, distance: 34.1
click at [322, 157] on div "Overview" at bounding box center [318, 157] width 90 height 18
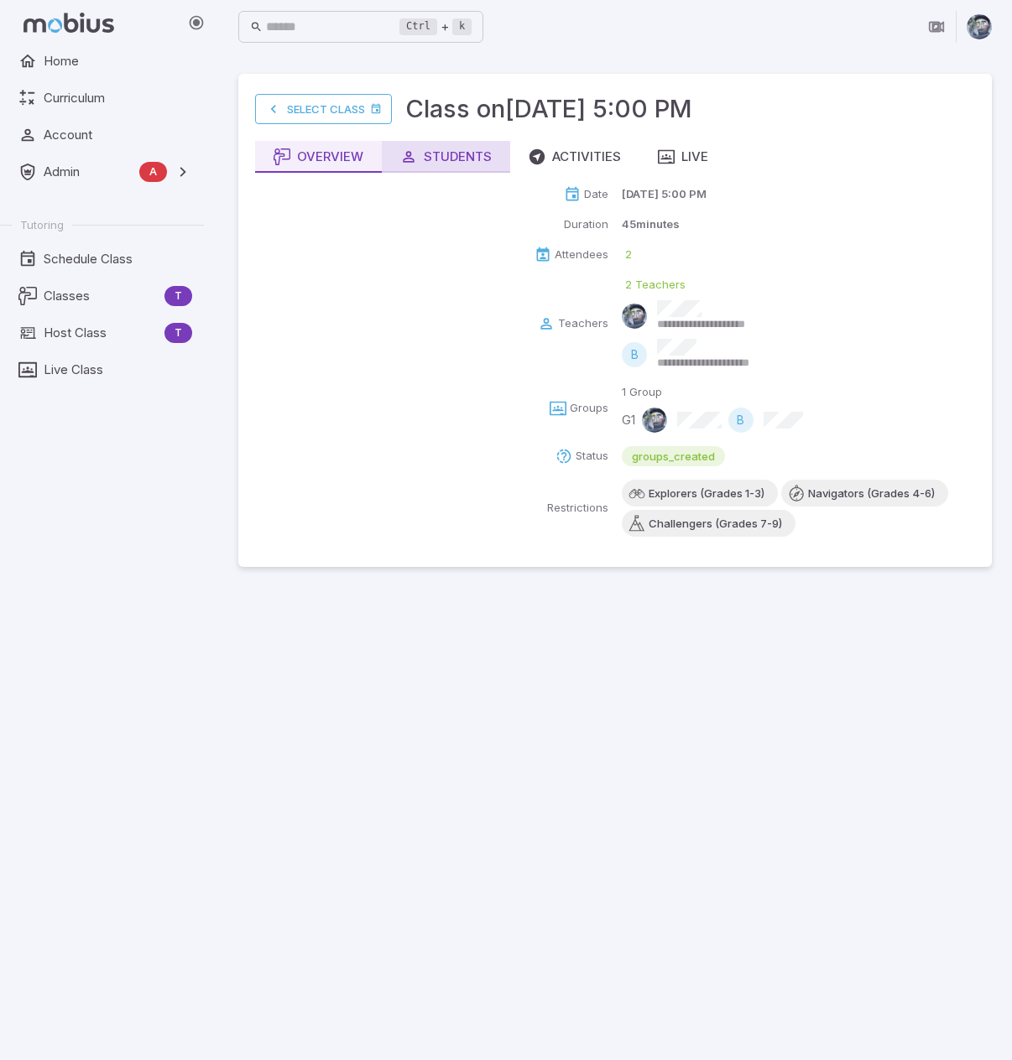
click at [440, 150] on div "Students" at bounding box center [445, 157] width 91 height 18
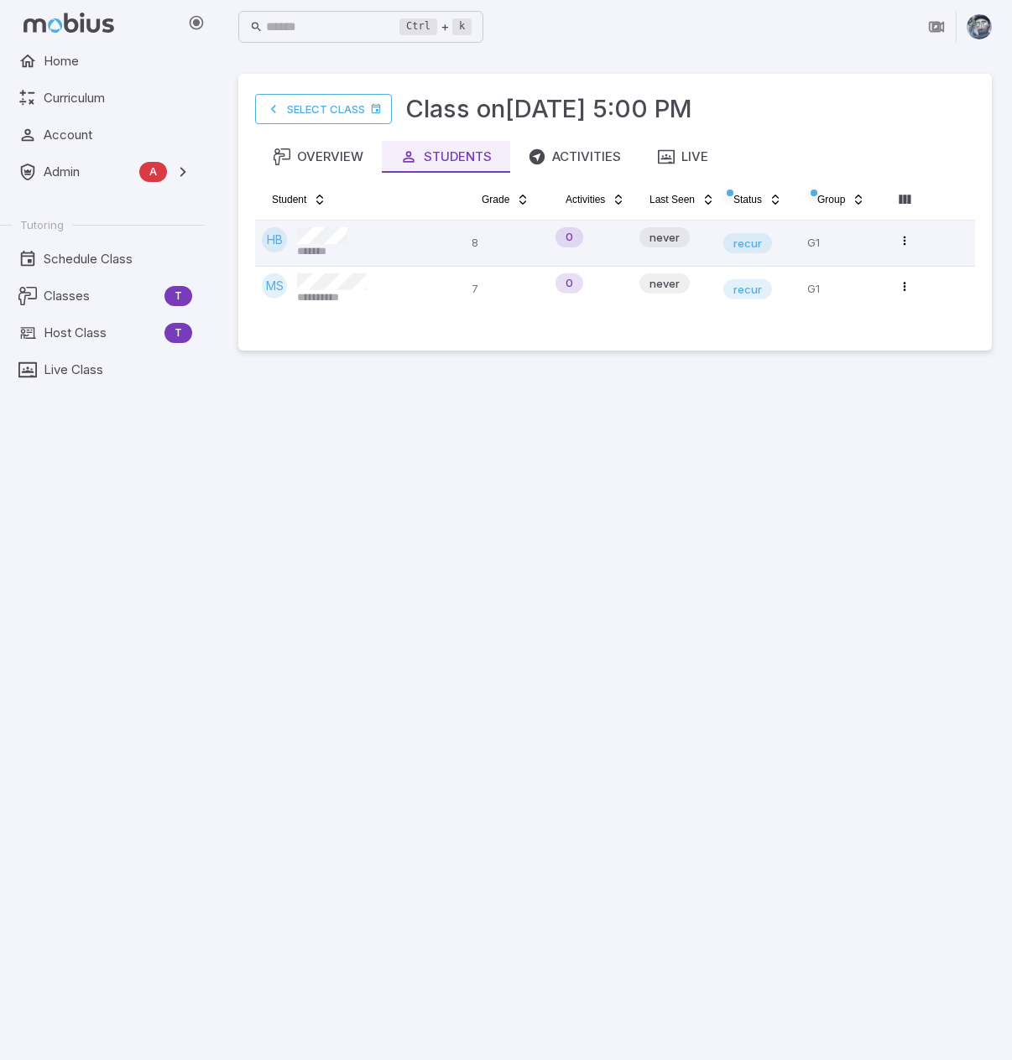
click at [481, 415] on main "**********" at bounding box center [615, 557] width 794 height 1007
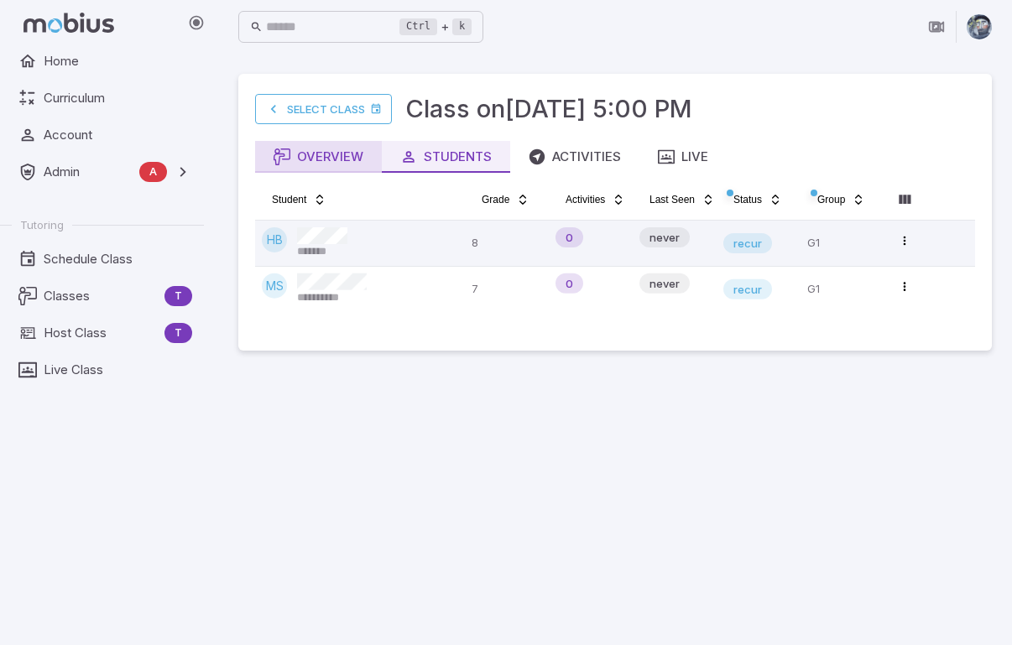
click at [321, 150] on div "Overview" at bounding box center [318, 157] width 90 height 18
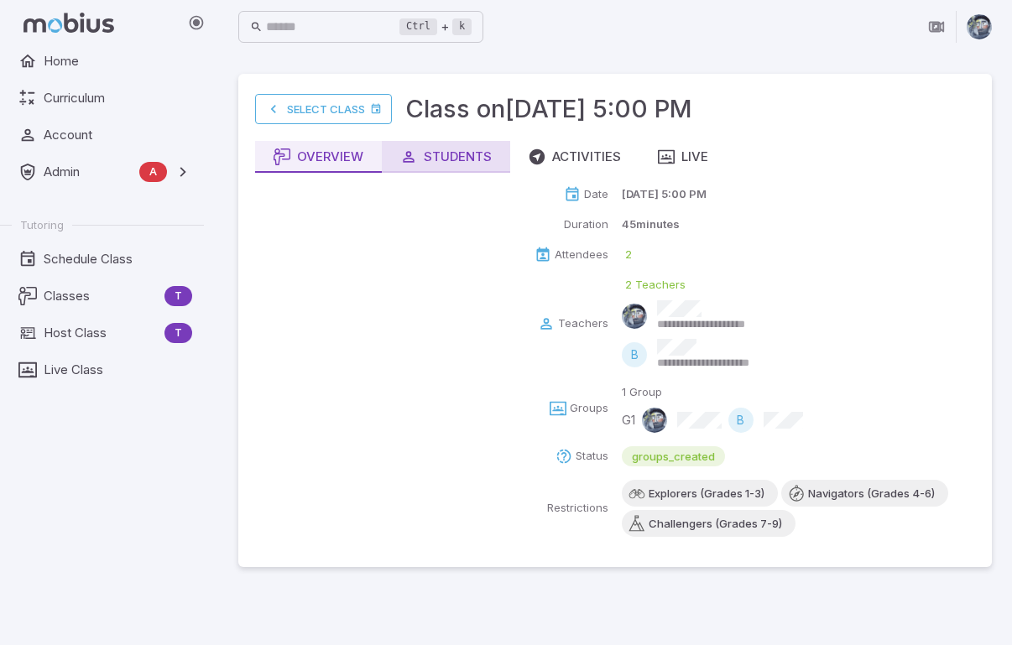
click at [464, 164] on div "Students" at bounding box center [445, 157] width 91 height 18
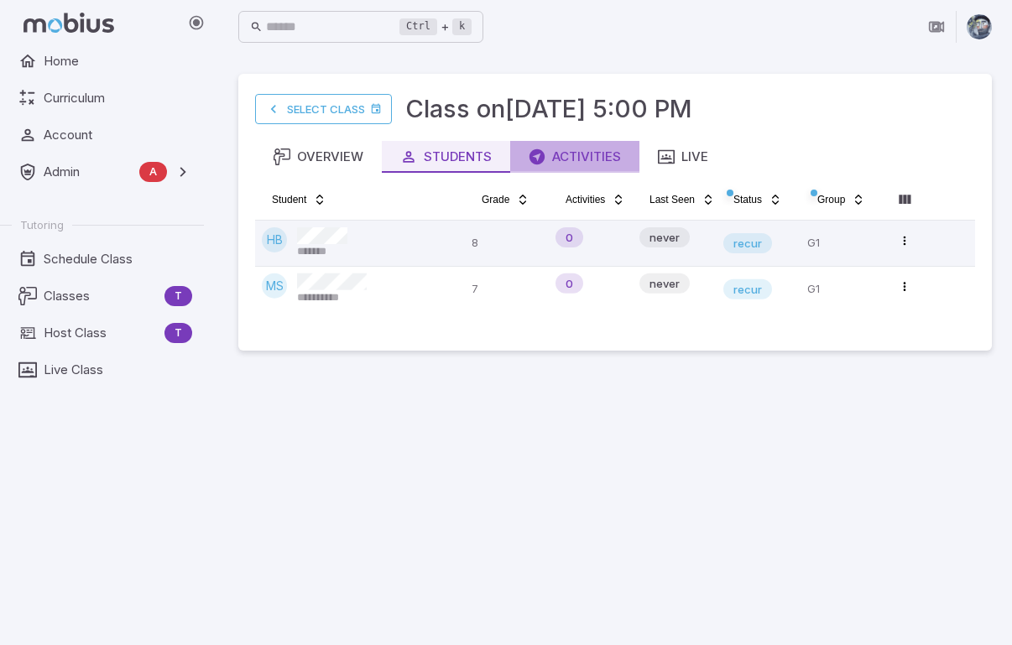
click at [560, 159] on div "Activities" at bounding box center [575, 157] width 92 height 18
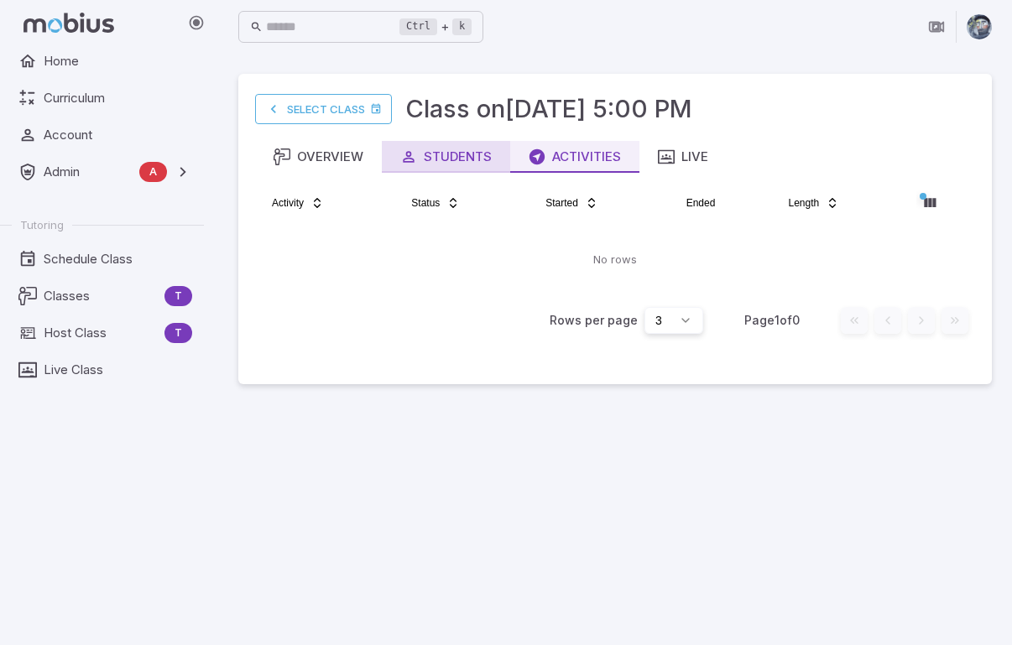
click at [450, 159] on div "Students" at bounding box center [445, 157] width 91 height 18
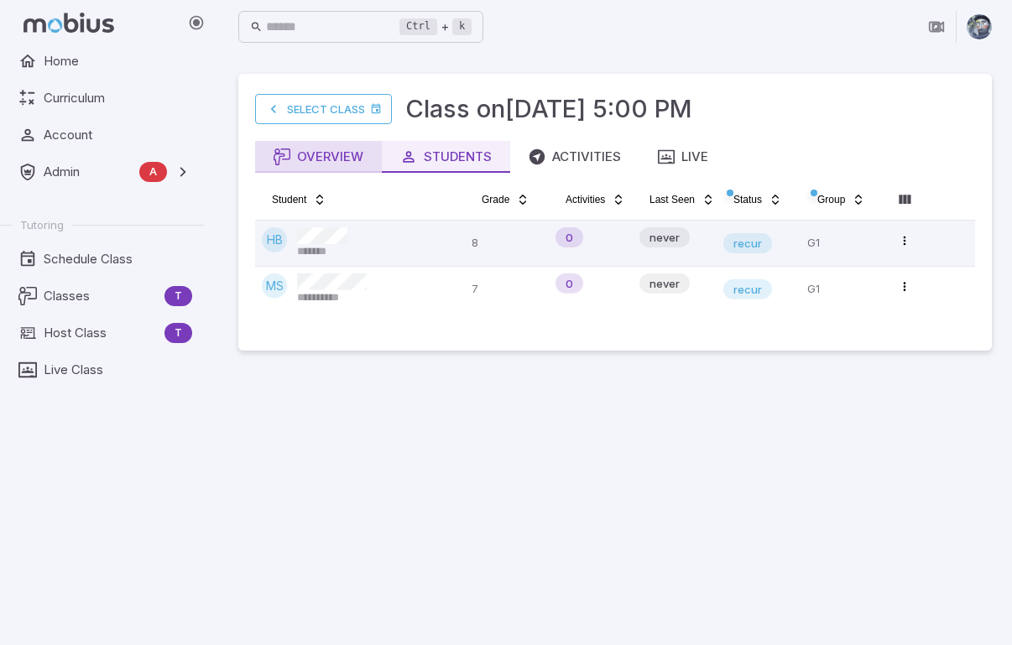
click at [321, 167] on button "Overview" at bounding box center [318, 157] width 127 height 32
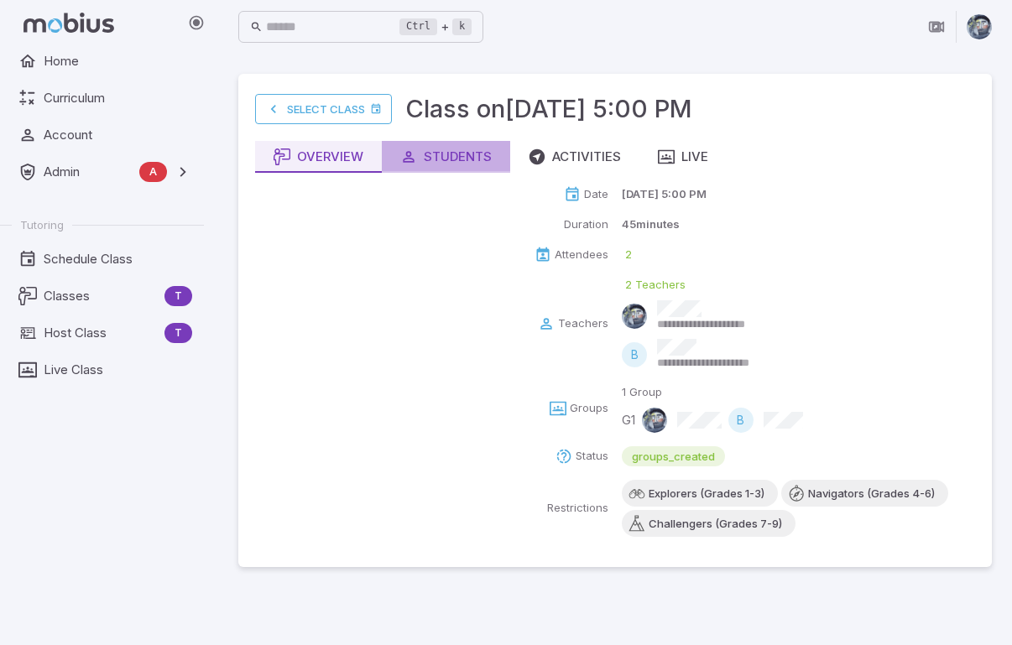
click at [462, 164] on div "Students" at bounding box center [445, 157] width 91 height 18
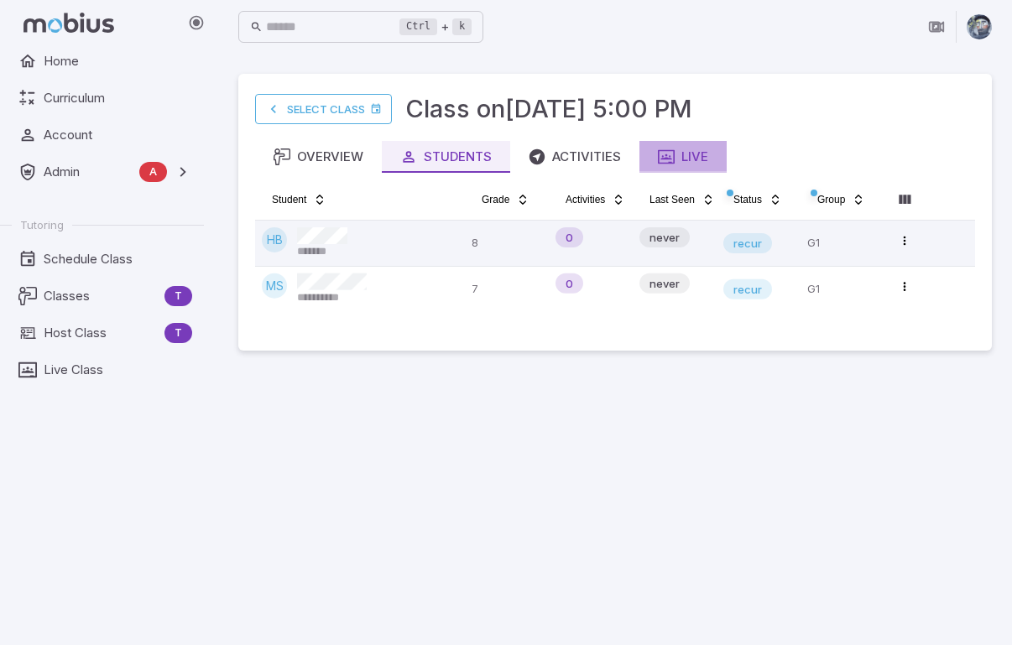
click at [700, 153] on div "Live" at bounding box center [683, 157] width 50 height 18
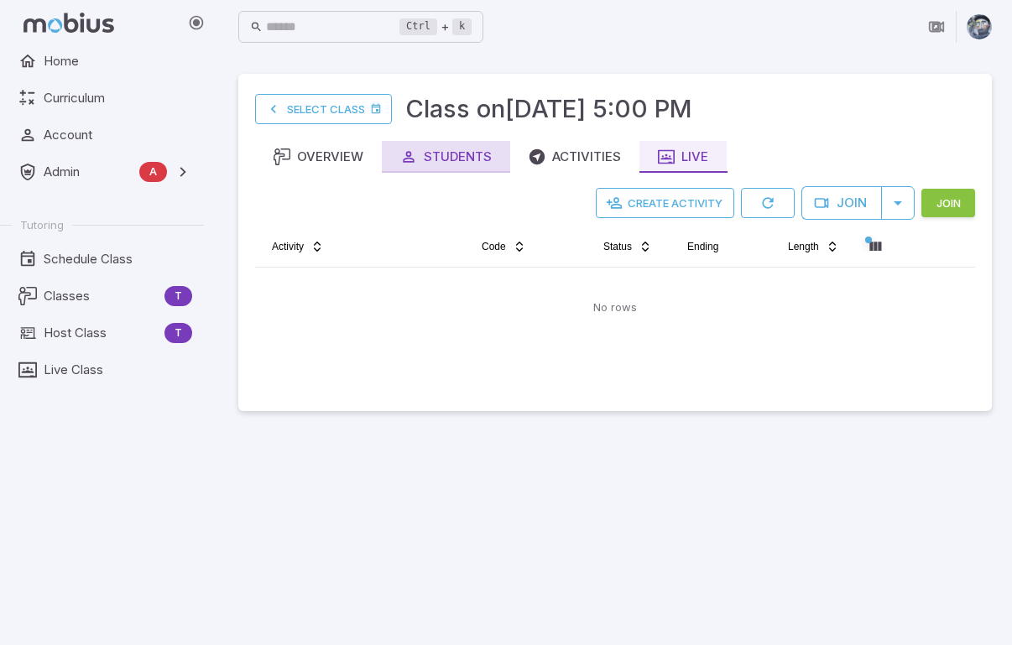
click at [451, 156] on div "Students" at bounding box center [445, 157] width 91 height 18
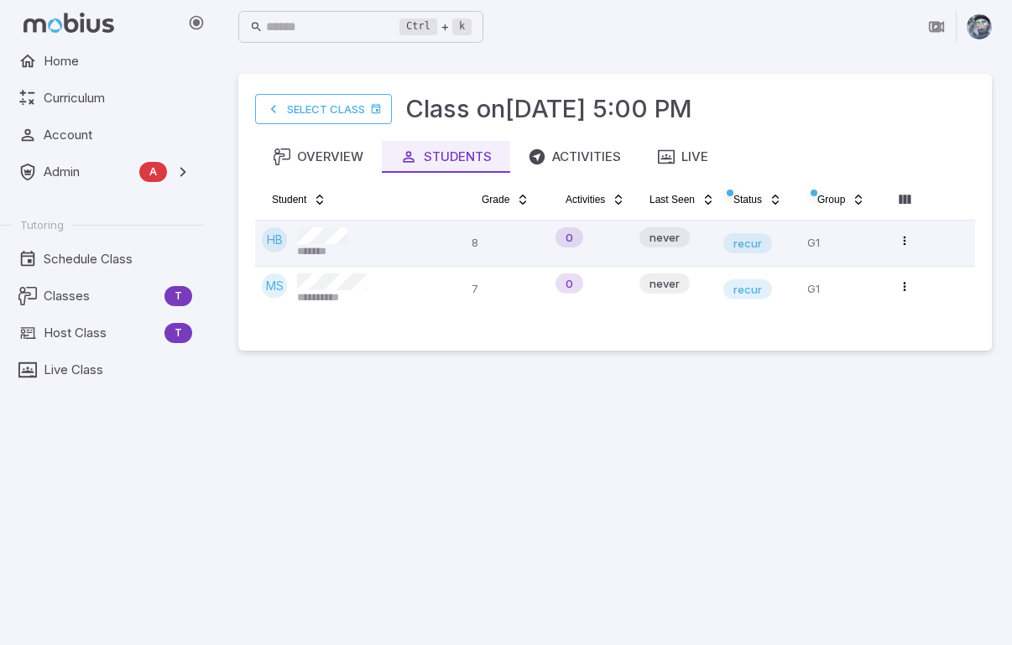
click at [470, 456] on main "**********" at bounding box center [615, 349] width 794 height 591
click at [565, 148] on div "Activities" at bounding box center [575, 157] width 92 height 18
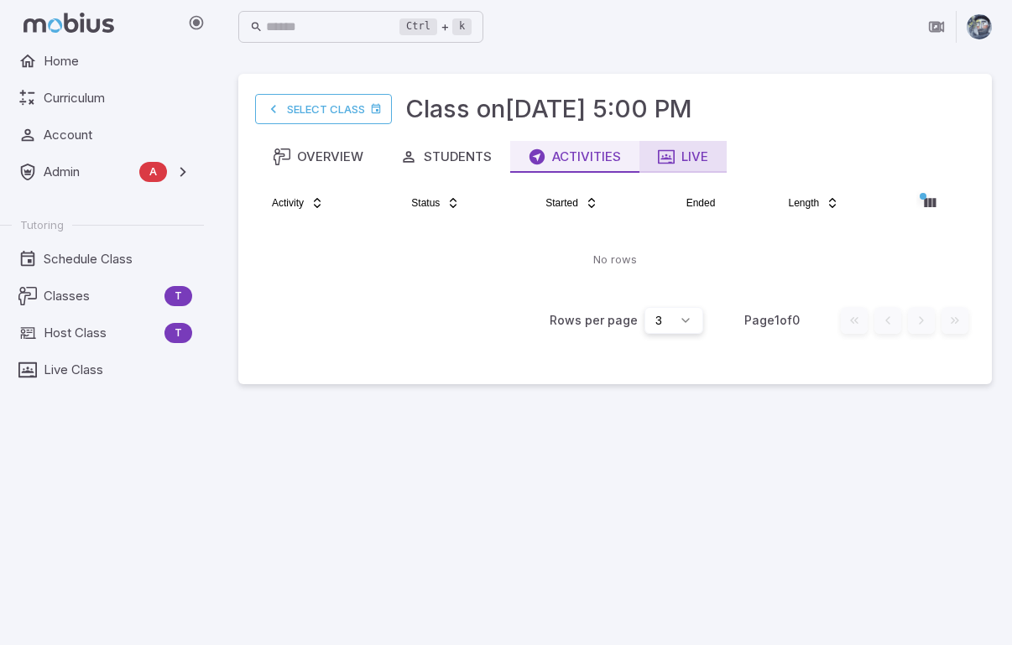
click at [691, 154] on div "Live" at bounding box center [683, 157] width 50 height 18
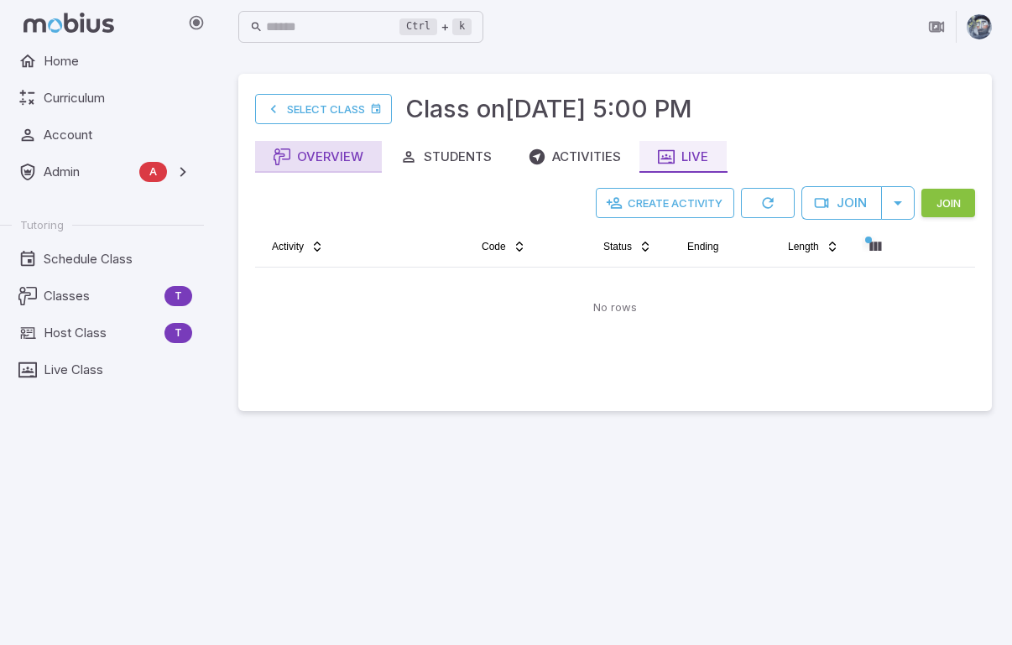
click at [300, 154] on div "Overview" at bounding box center [318, 157] width 90 height 18
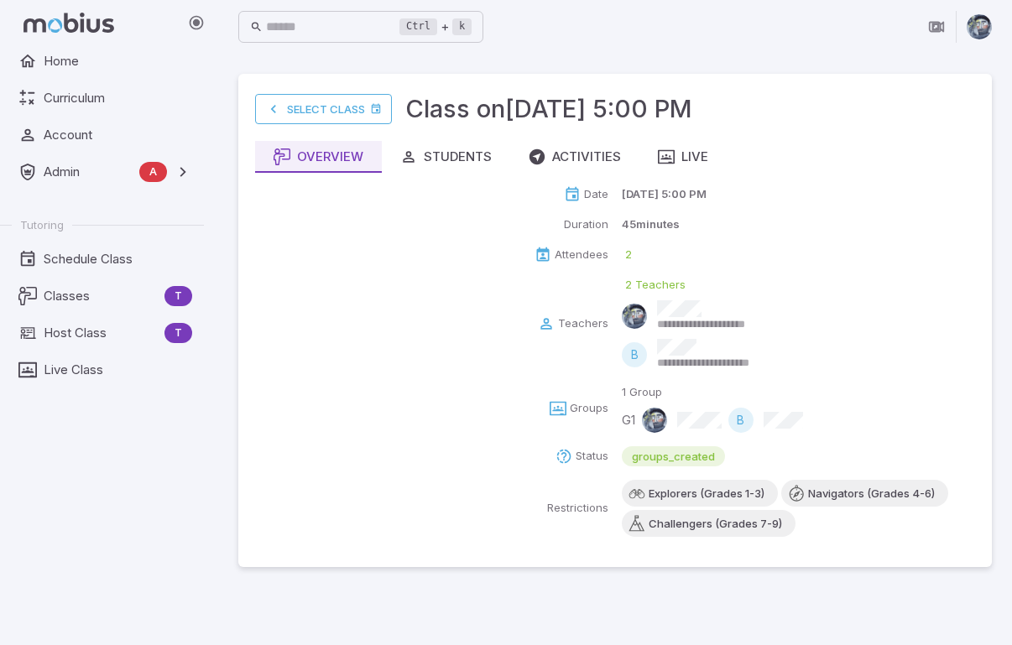
click at [440, 370] on div "Teachers" at bounding box center [431, 324] width 353 height 94
click at [687, 154] on div "Live" at bounding box center [683, 157] width 50 height 18
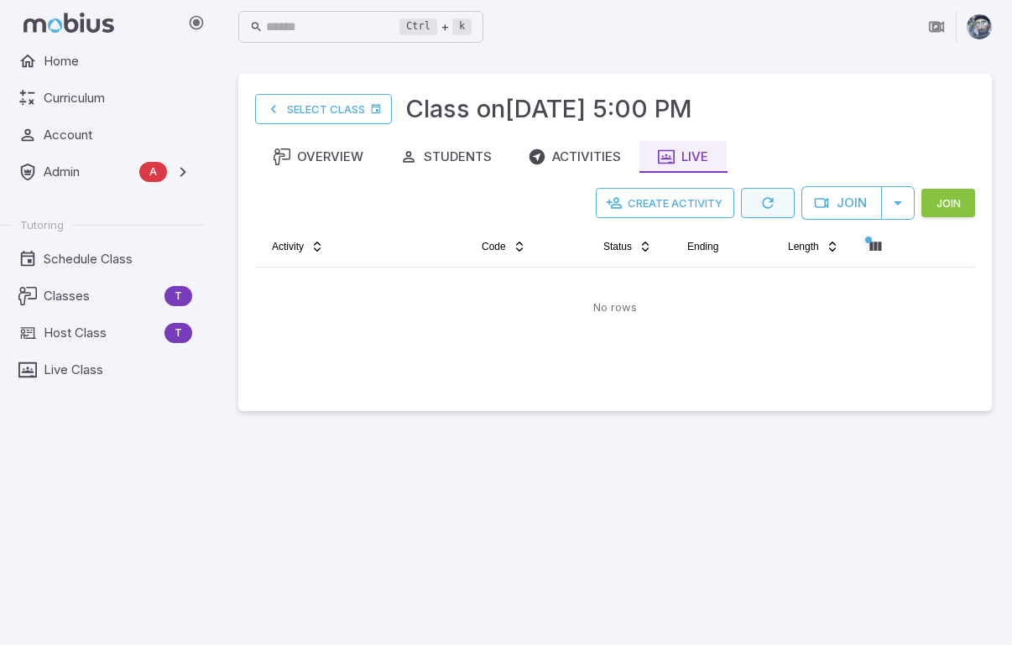
click at [769, 200] on icon "button" at bounding box center [767, 203] width 17 height 17
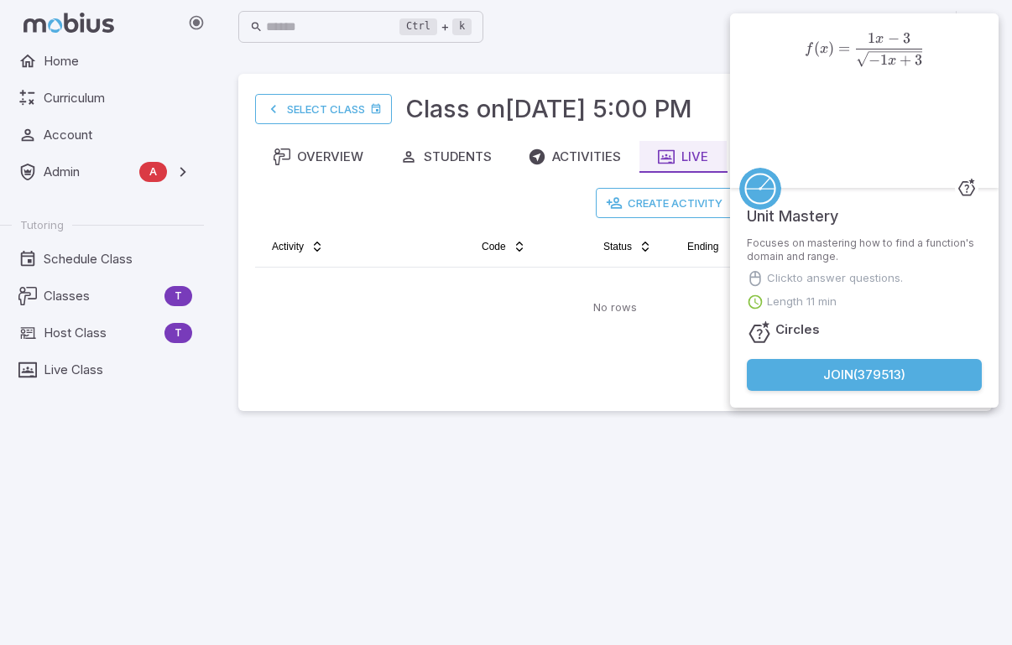
click at [894, 372] on button "Join ( 379513 )" at bounding box center [864, 375] width 235 height 32
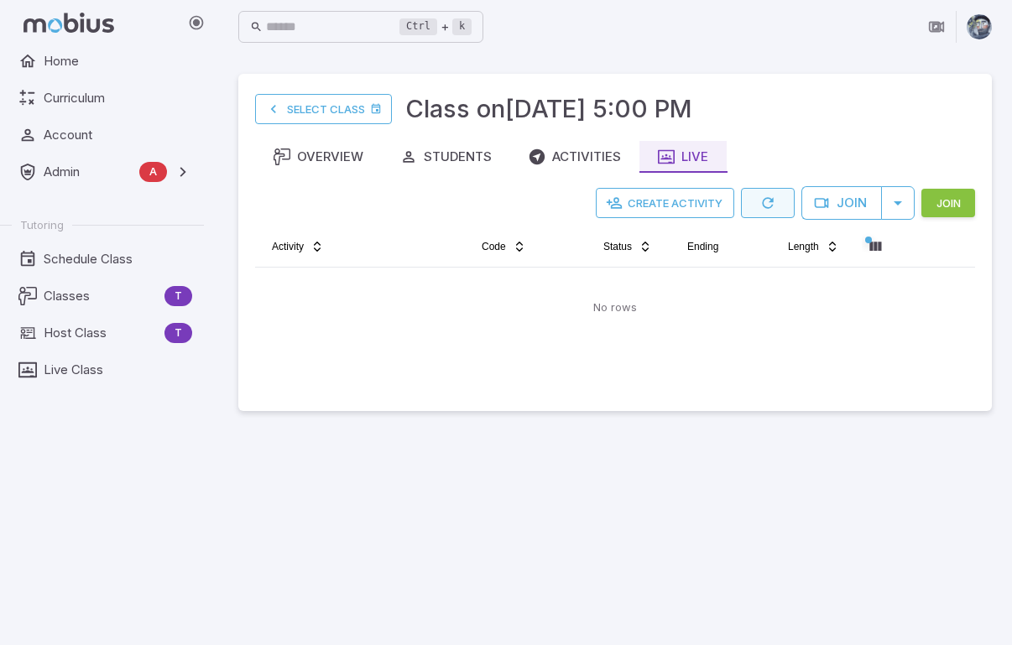
click at [762, 204] on icon "button" at bounding box center [767, 203] width 17 height 17
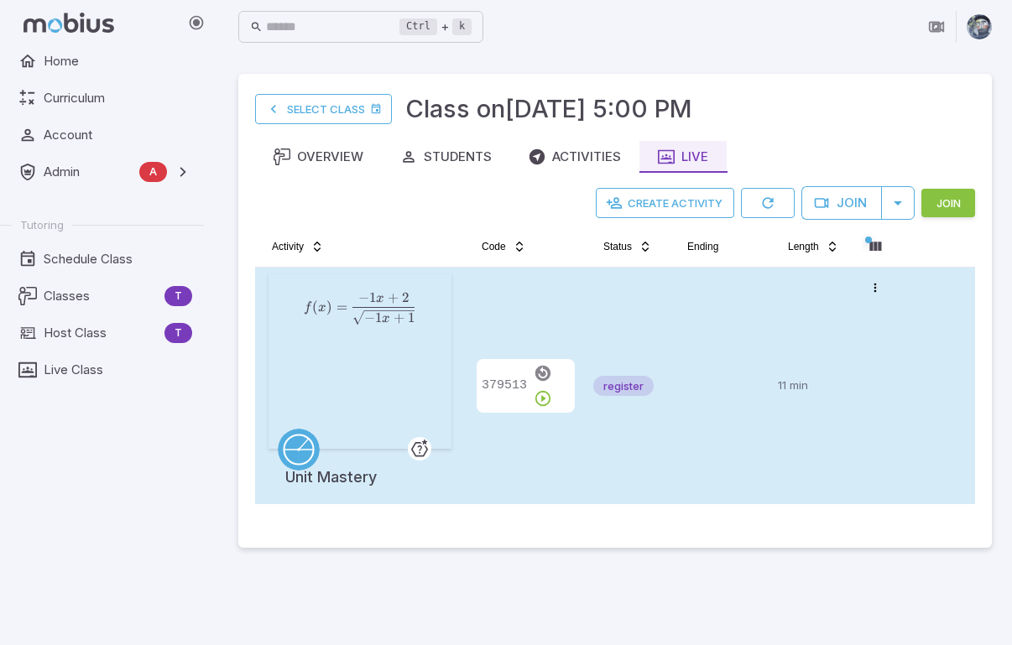
click at [542, 442] on div "379513" at bounding box center [525, 385] width 108 height 223
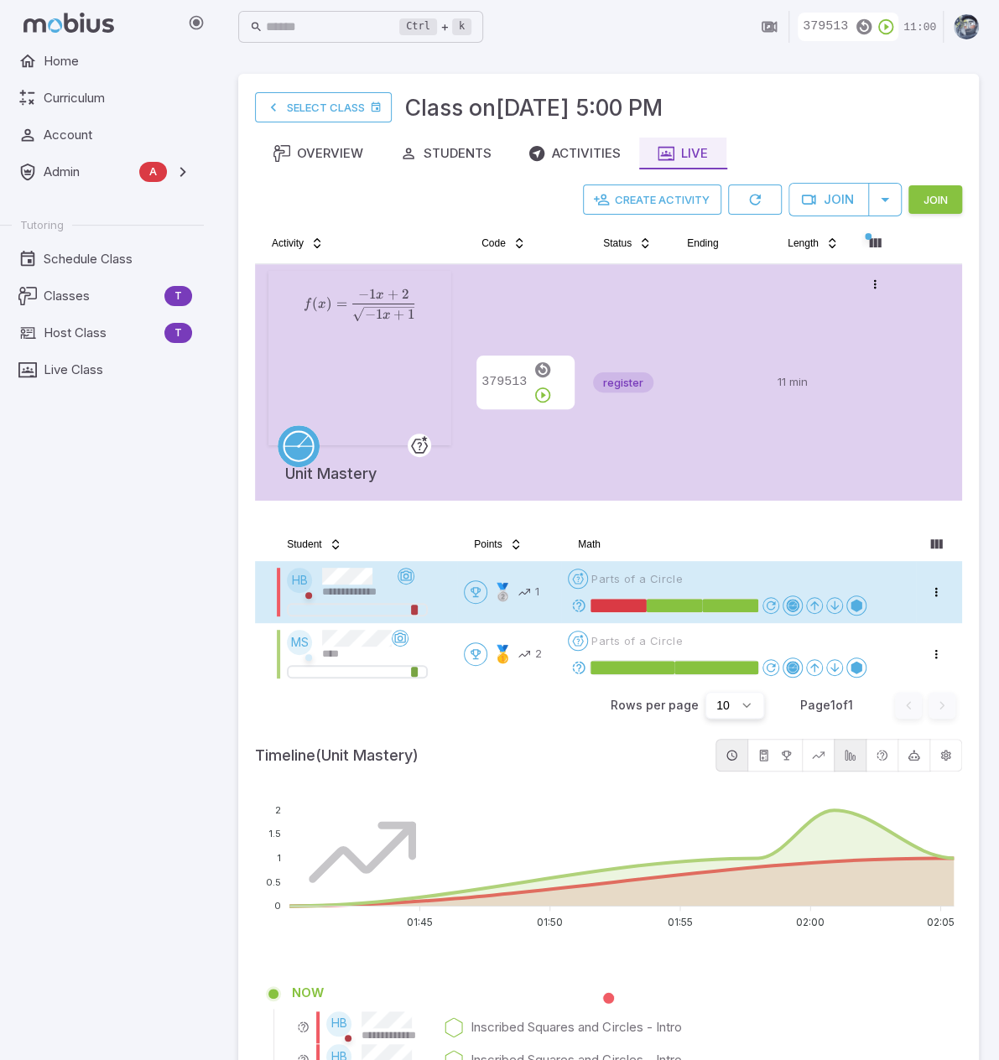
click at [579, 607] on icon at bounding box center [578, 605] width 15 height 15
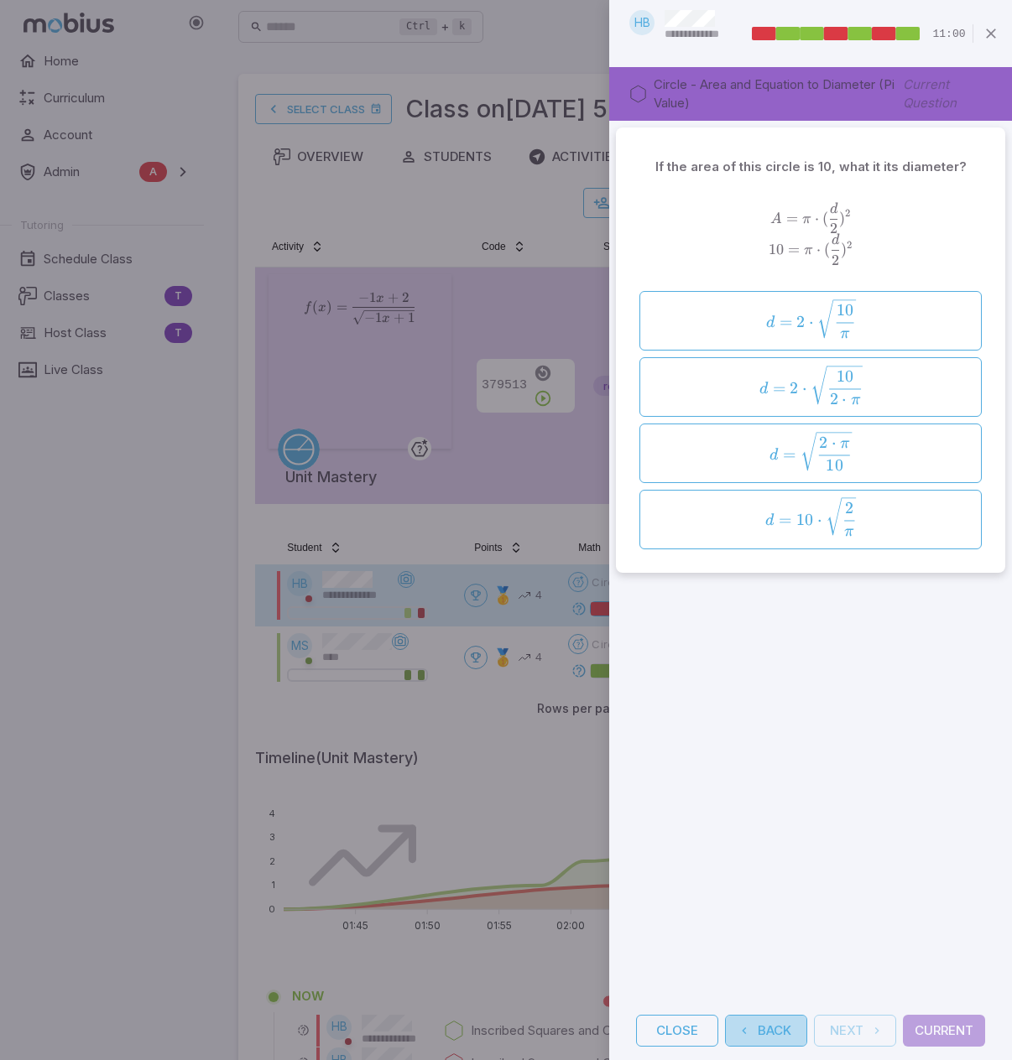
click at [768, 644] on button "Back" at bounding box center [766, 1031] width 82 height 32
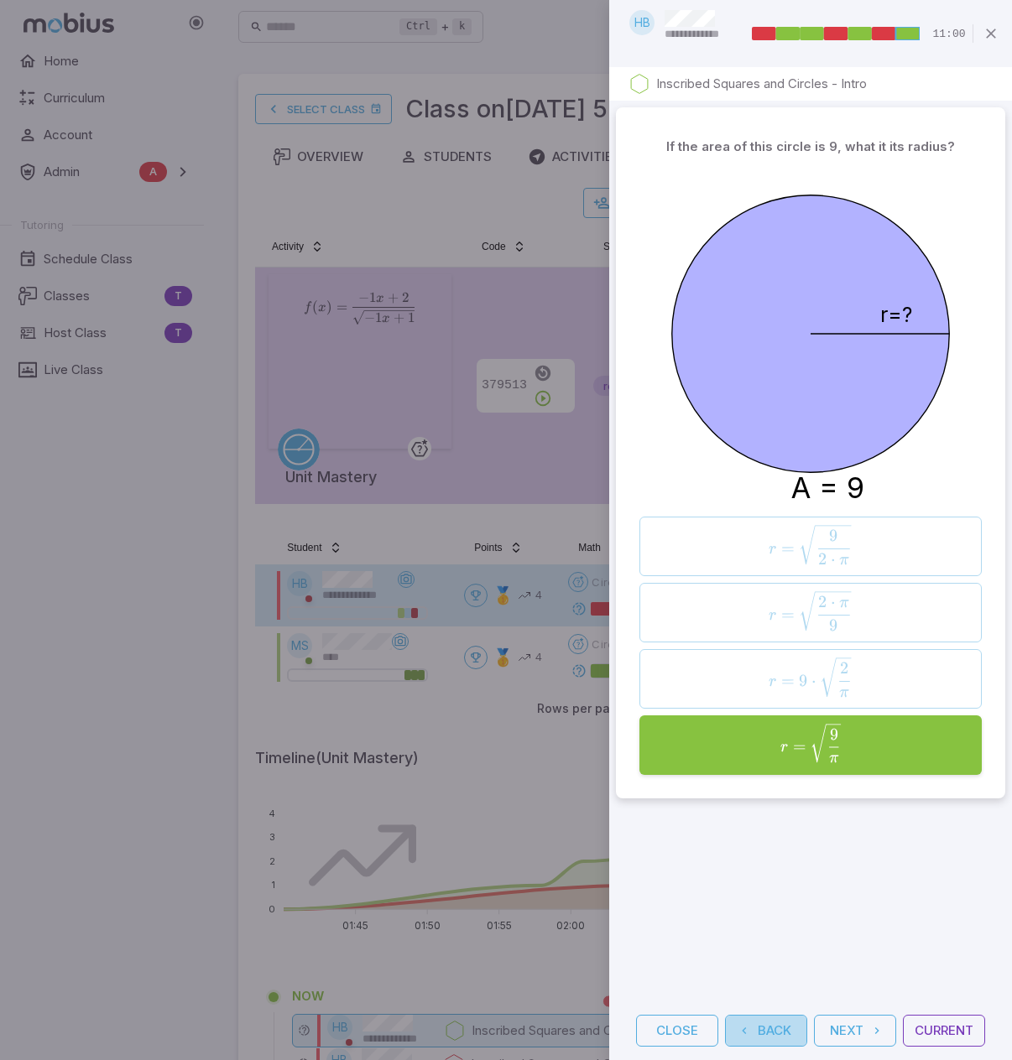
click at [768, 644] on button "Back" at bounding box center [766, 1031] width 82 height 32
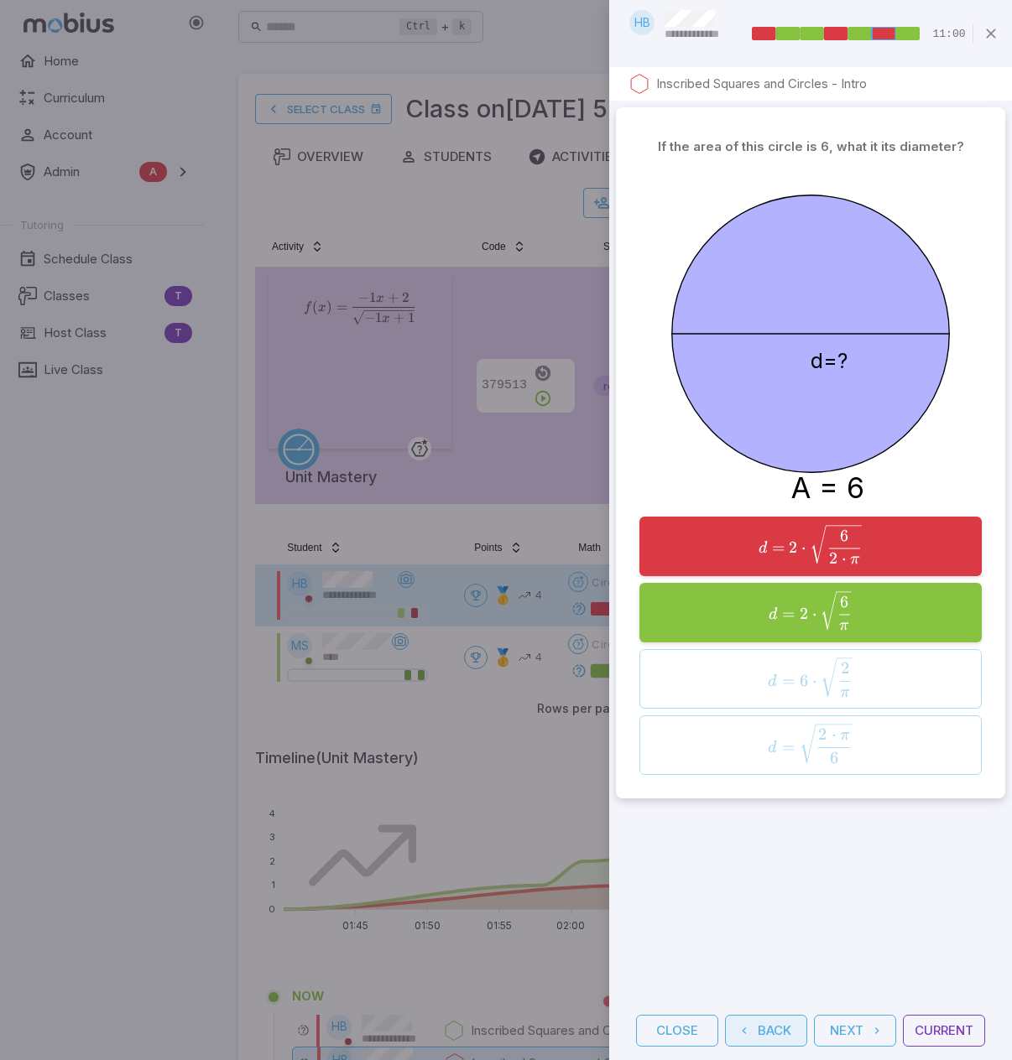
click at [768, 644] on button "Back" at bounding box center [766, 1031] width 82 height 32
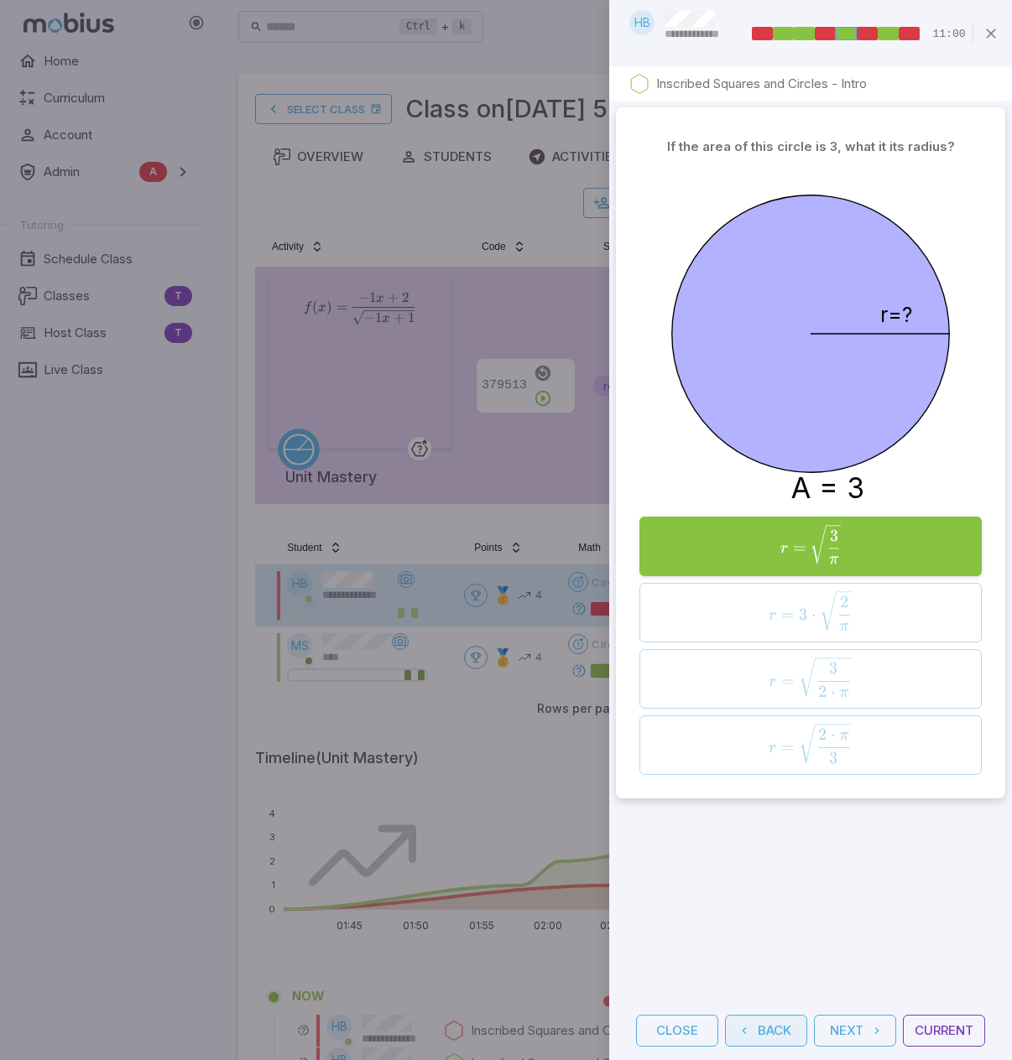
click at [768, 644] on button "Back" at bounding box center [766, 1031] width 82 height 32
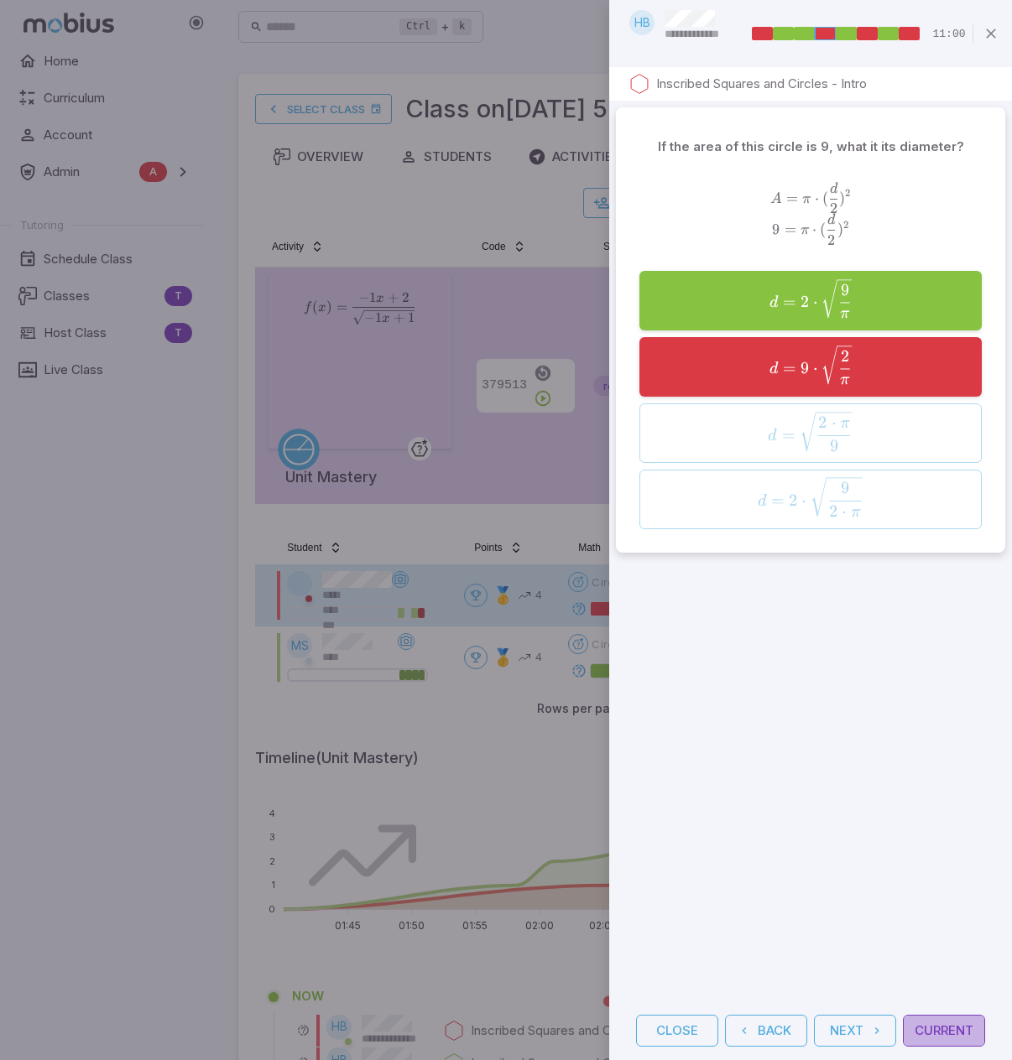
click at [926, 644] on button "Current" at bounding box center [944, 1031] width 82 height 32
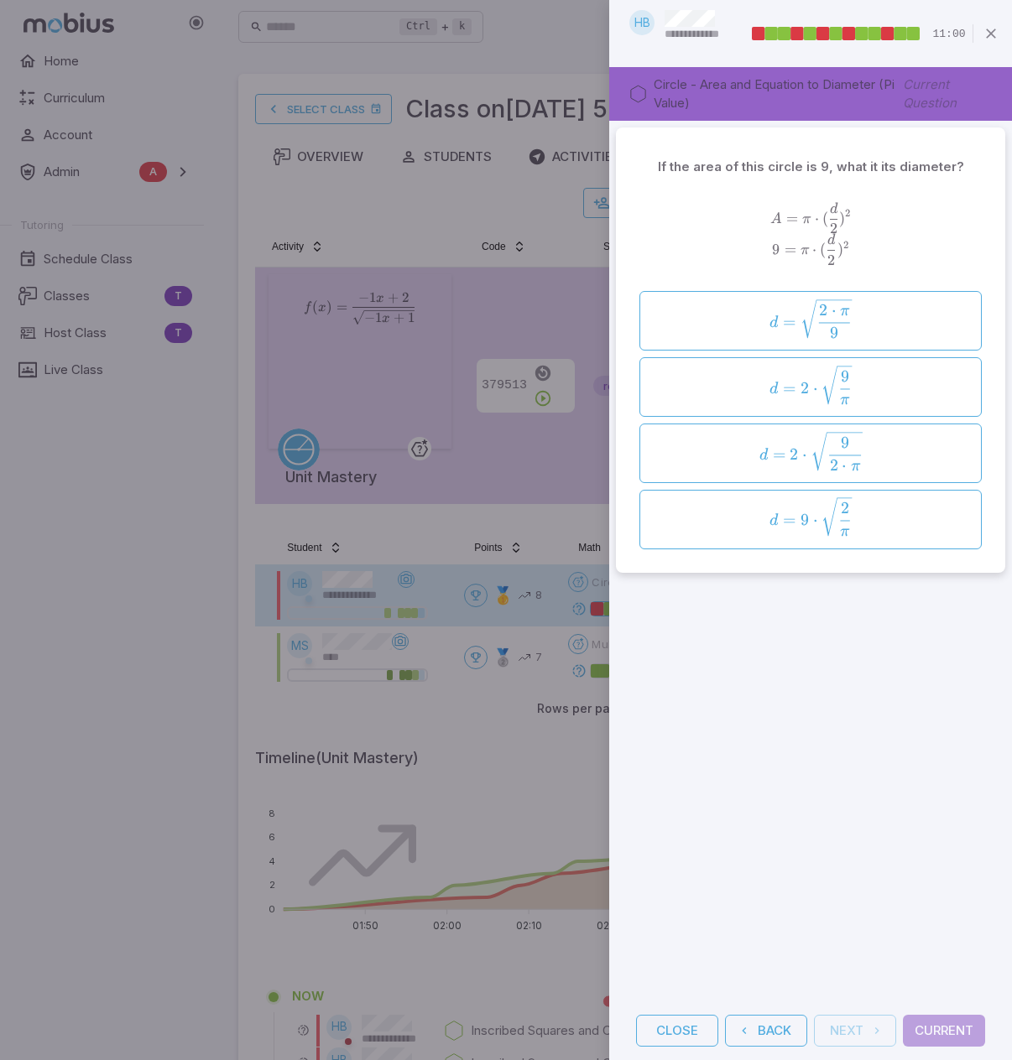
click at [810, 644] on div "If the area of this circle is 9, what it its diameter? A = π ⋅ ( d 2 ) 2 9 = π …" at bounding box center [810, 561] width 403 height 881
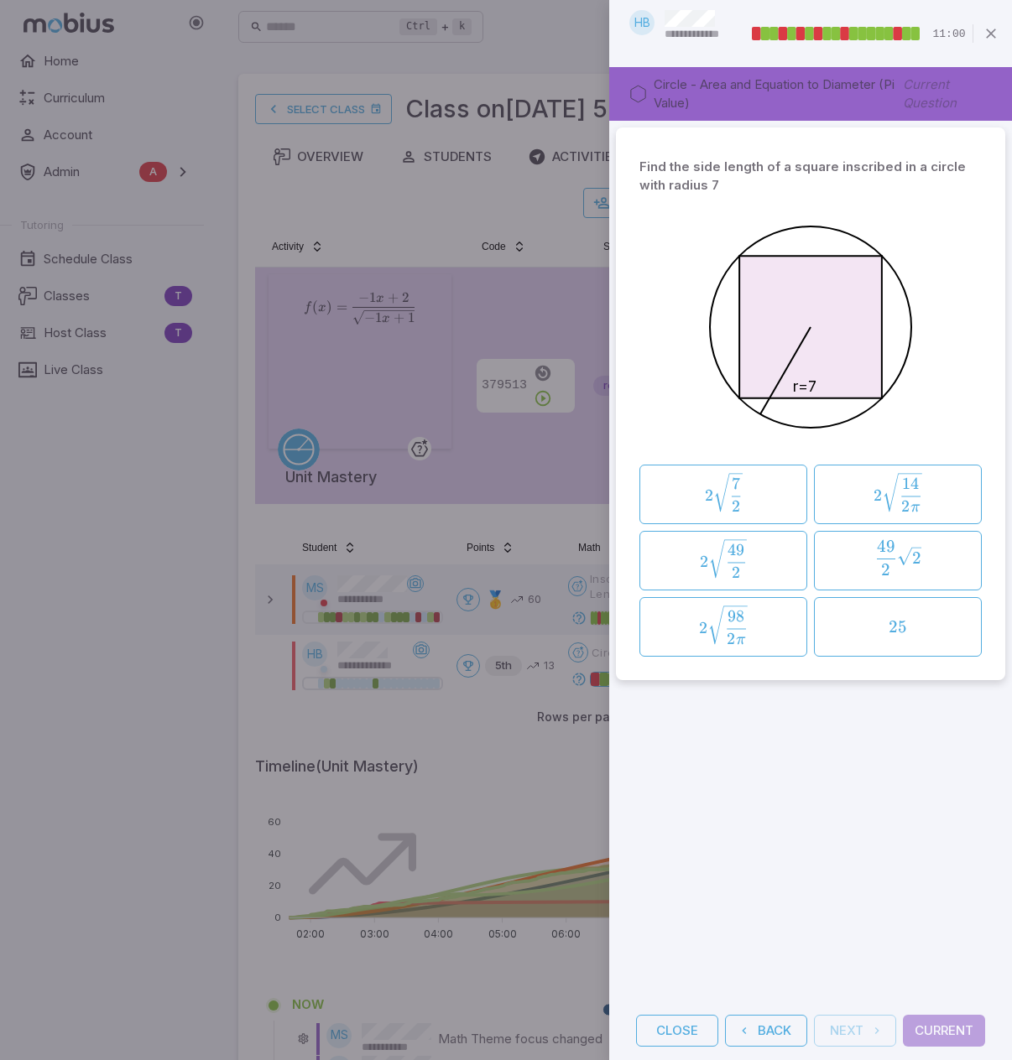
click at [992, 34] on icon "button" at bounding box center [990, 33] width 17 height 17
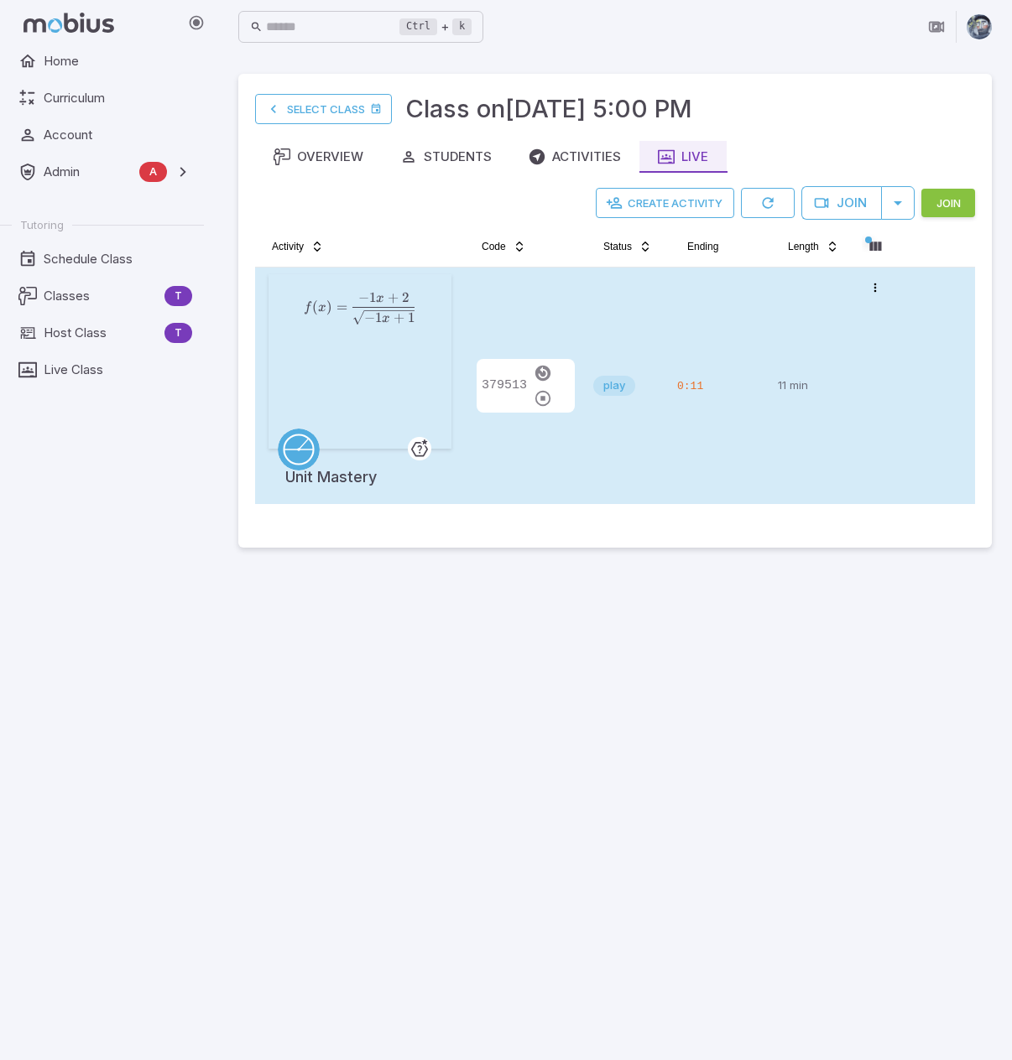
click at [687, 300] on div "0:11" at bounding box center [720, 385] width 87 height 223
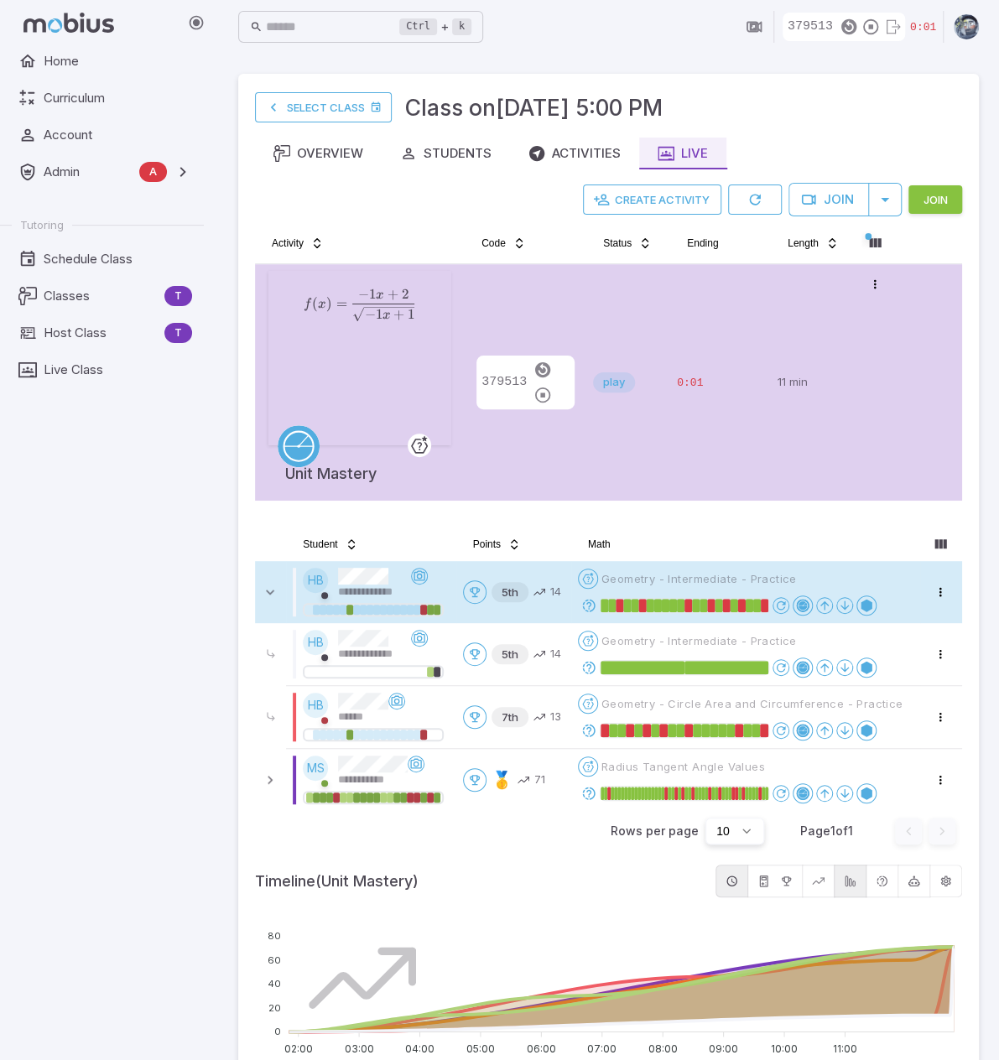
click at [593, 609] on icon at bounding box center [588, 605] width 15 height 15
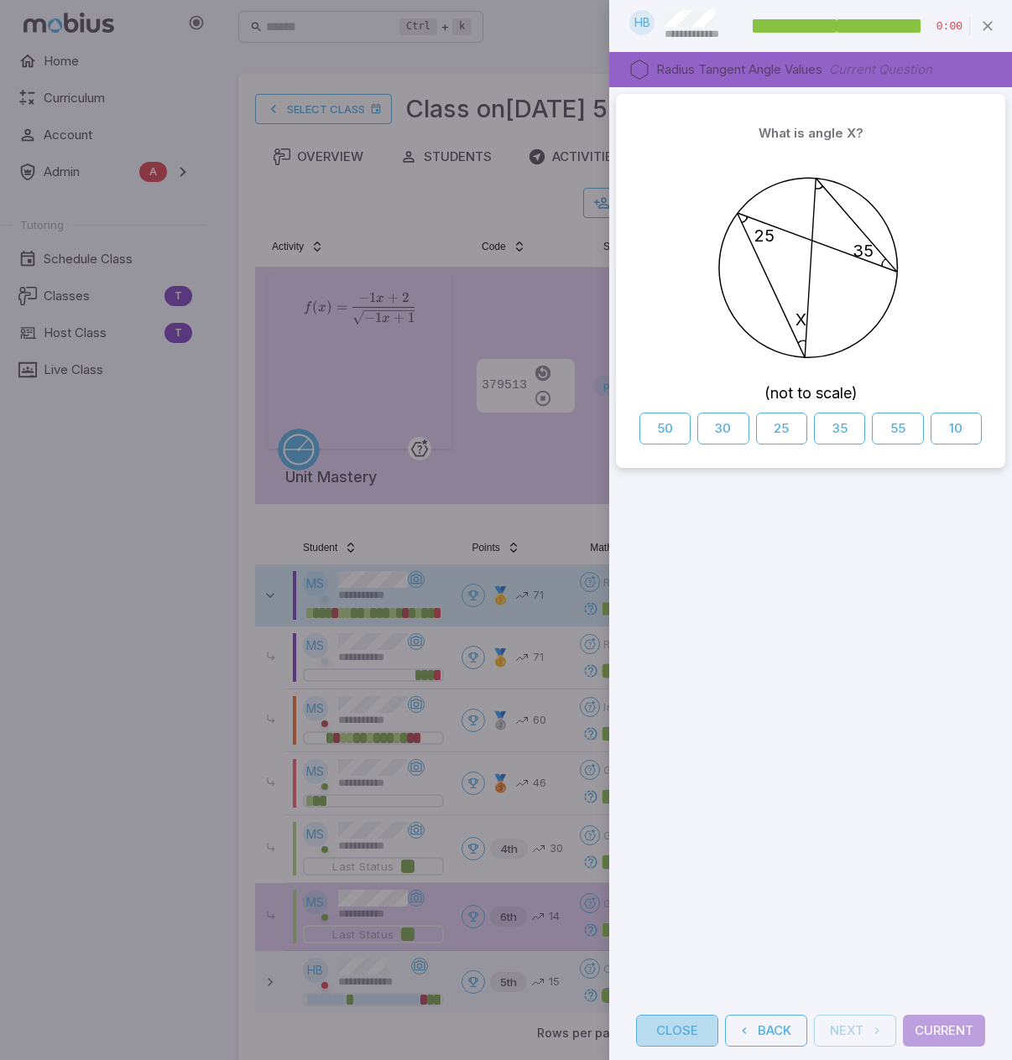
click at [653, 1033] on button "Close" at bounding box center [677, 1031] width 82 height 32
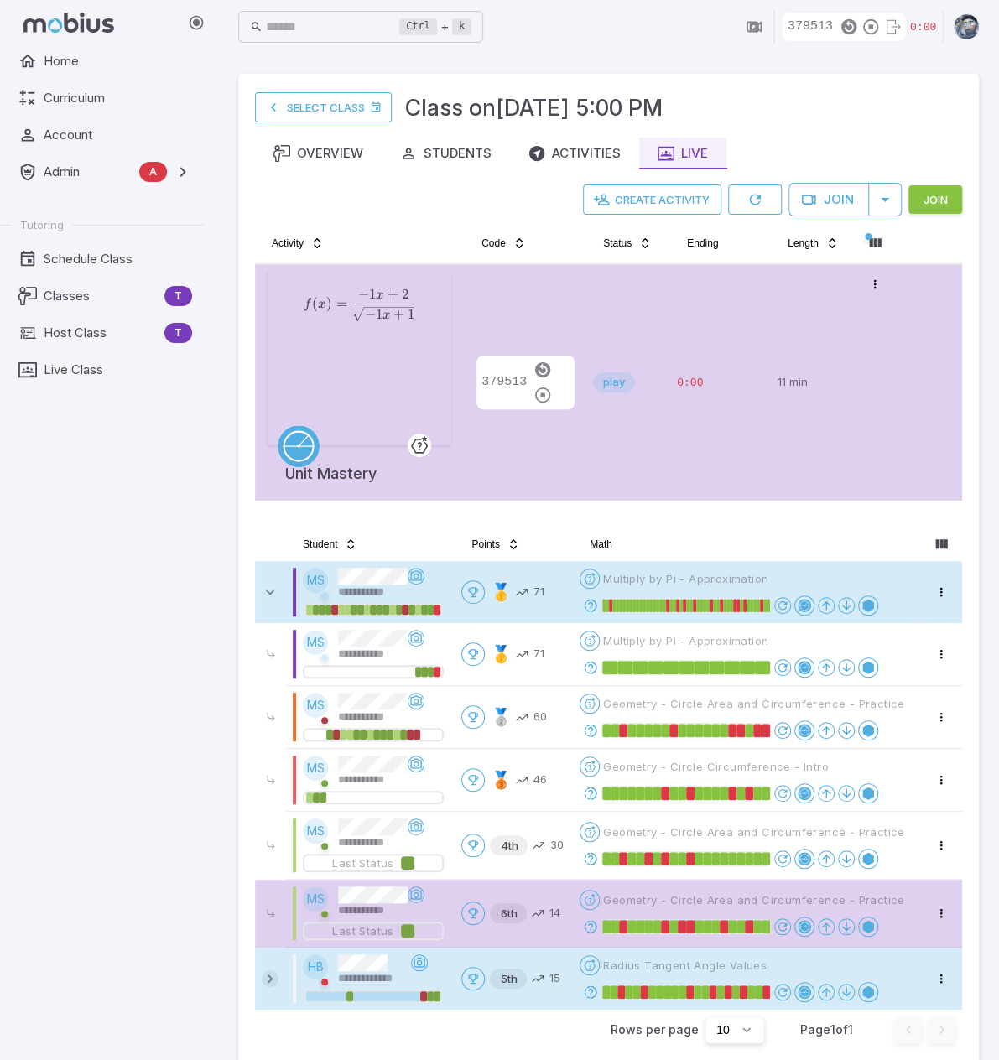
click at [268, 978] on icon at bounding box center [270, 979] width 17 height 17
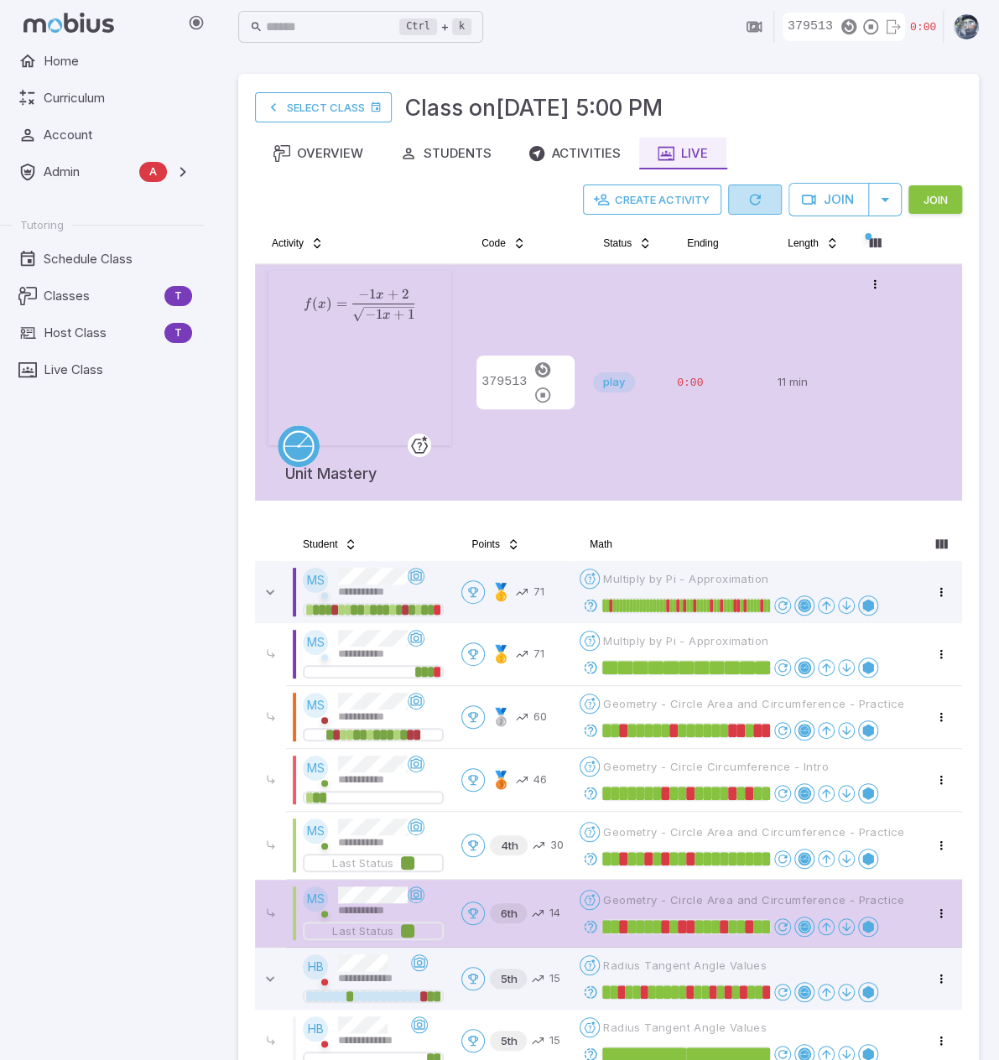
click at [752, 198] on icon "button" at bounding box center [755, 199] width 17 height 17
click at [663, 285] on div "play" at bounding box center [628, 382] width 70 height 223
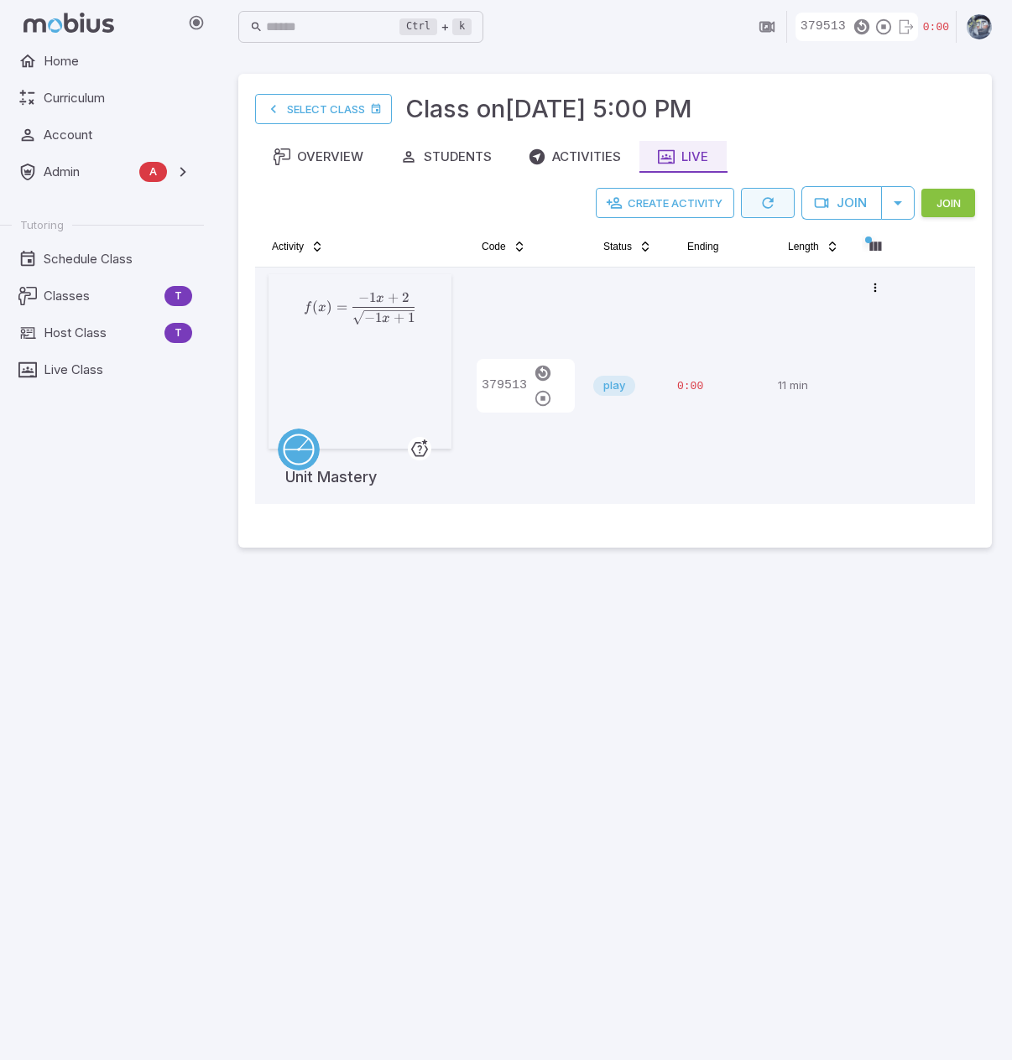
click at [764, 196] on icon "button" at bounding box center [767, 203] width 17 height 17
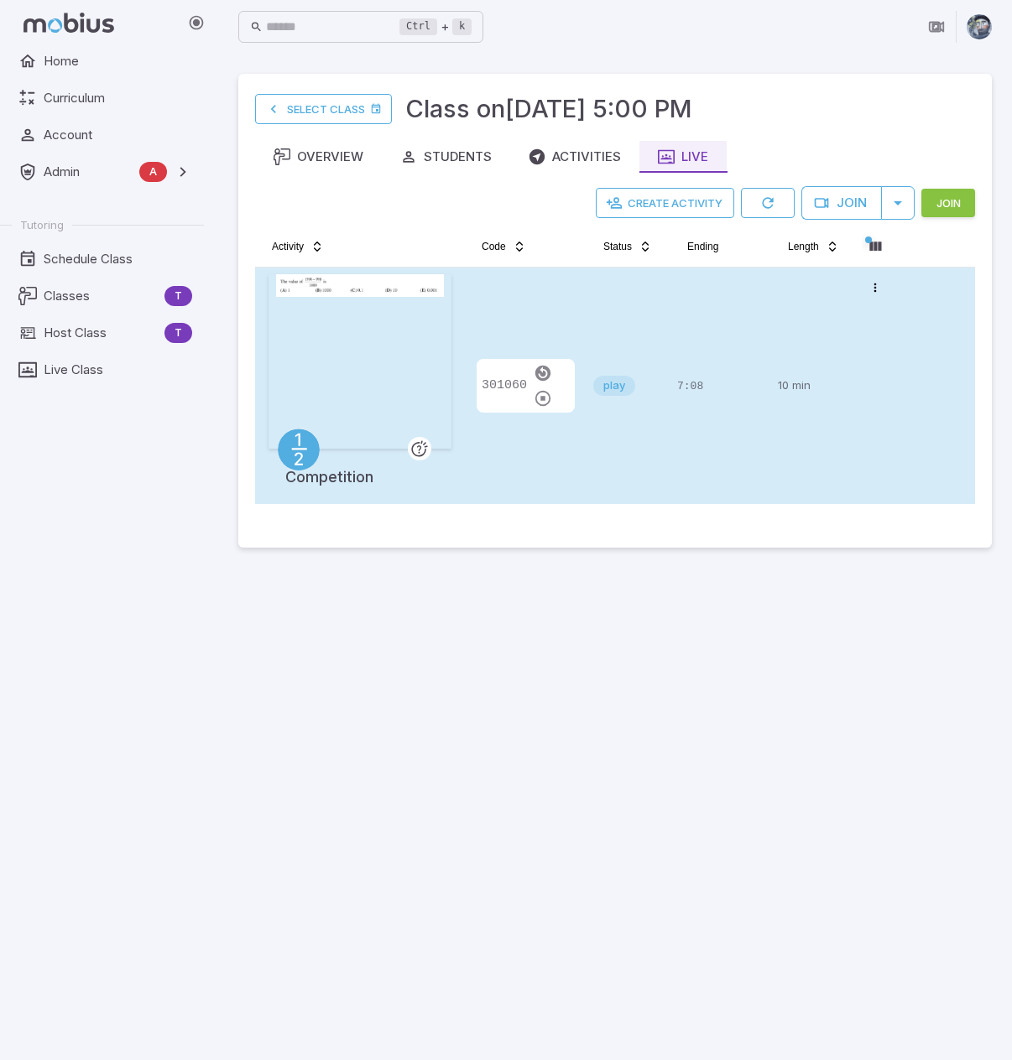
click at [513, 306] on div "301060" at bounding box center [525, 385] width 108 height 223
